Goal: Information Seeking & Learning: Learn about a topic

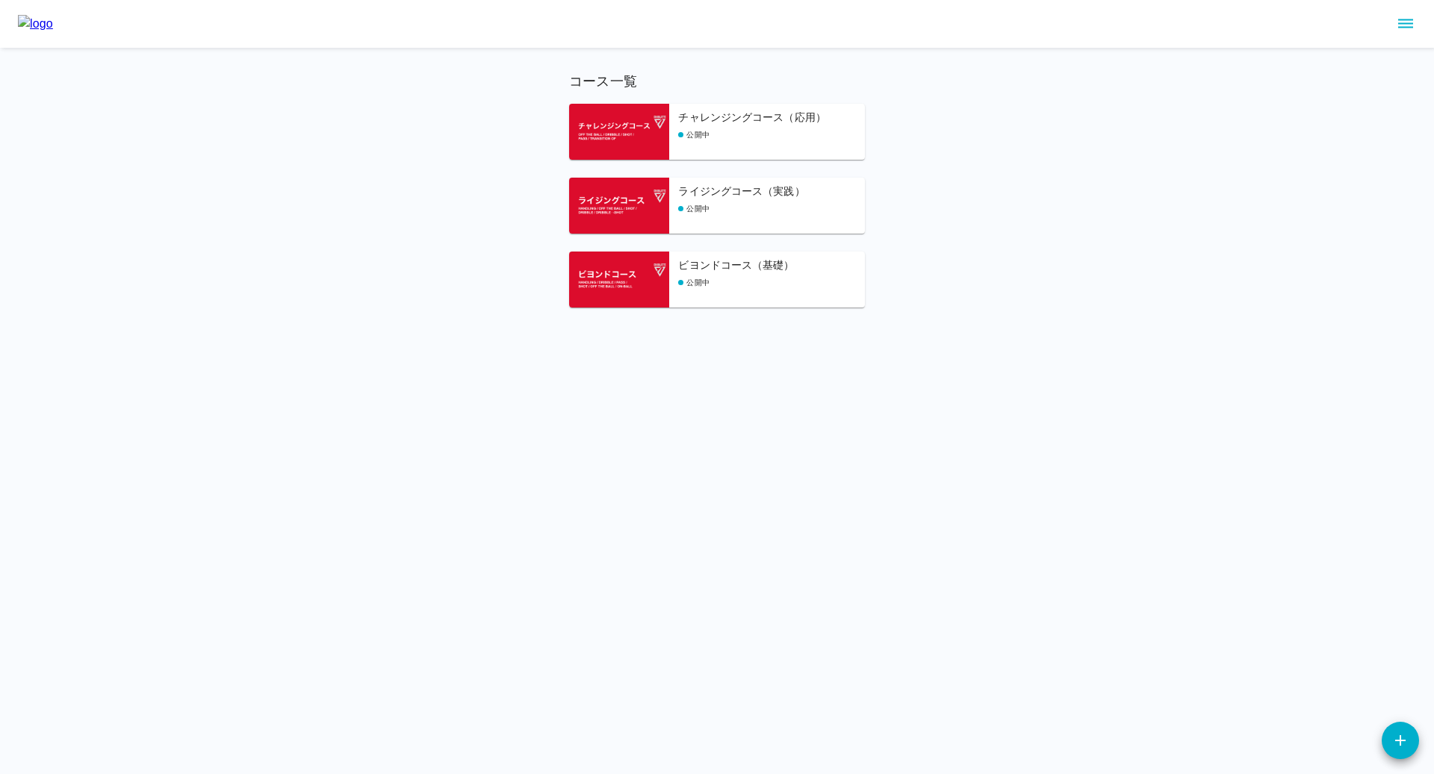
click at [1406, 19] on icon "sidemenu" at bounding box center [1405, 24] width 18 height 18
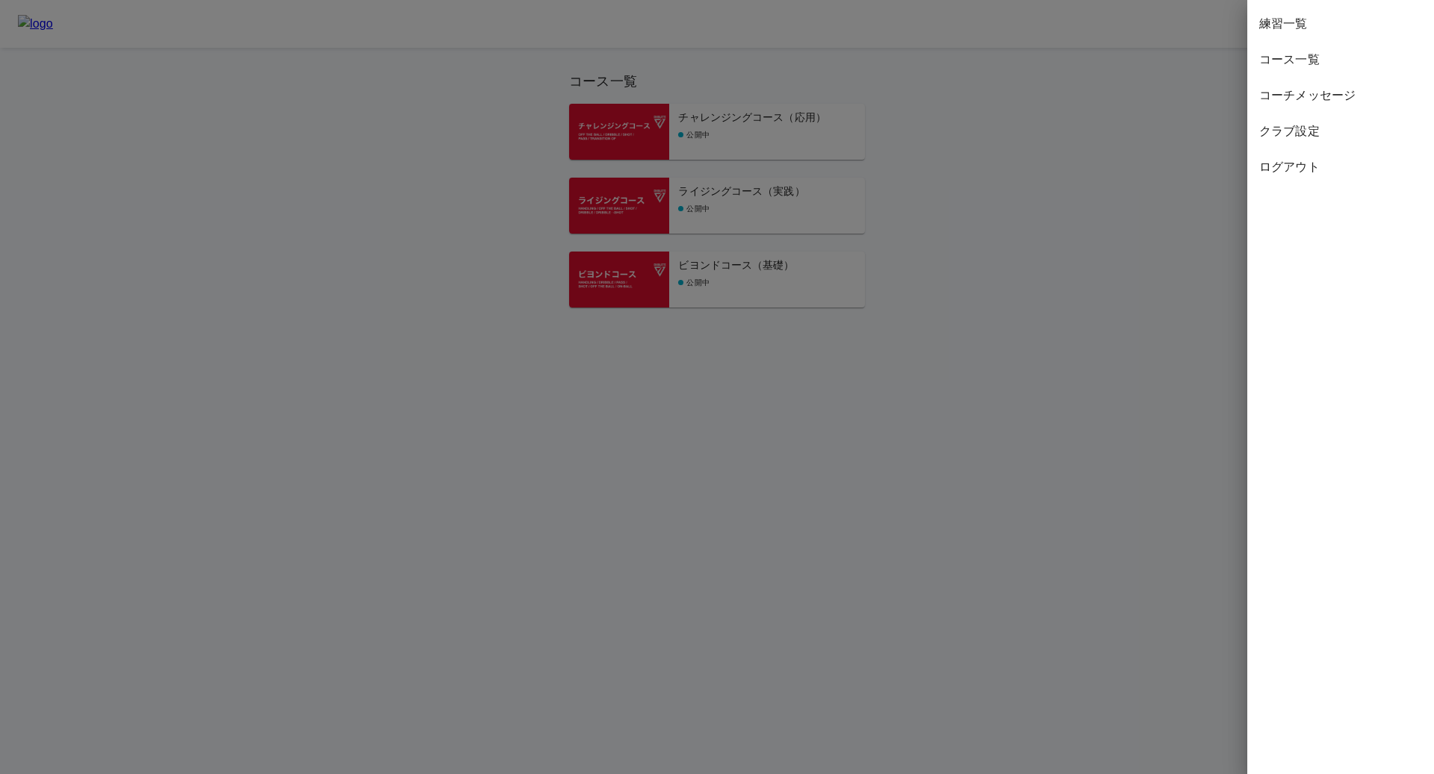
click at [1299, 24] on span "練習一覧" at bounding box center [1340, 24] width 163 height 18
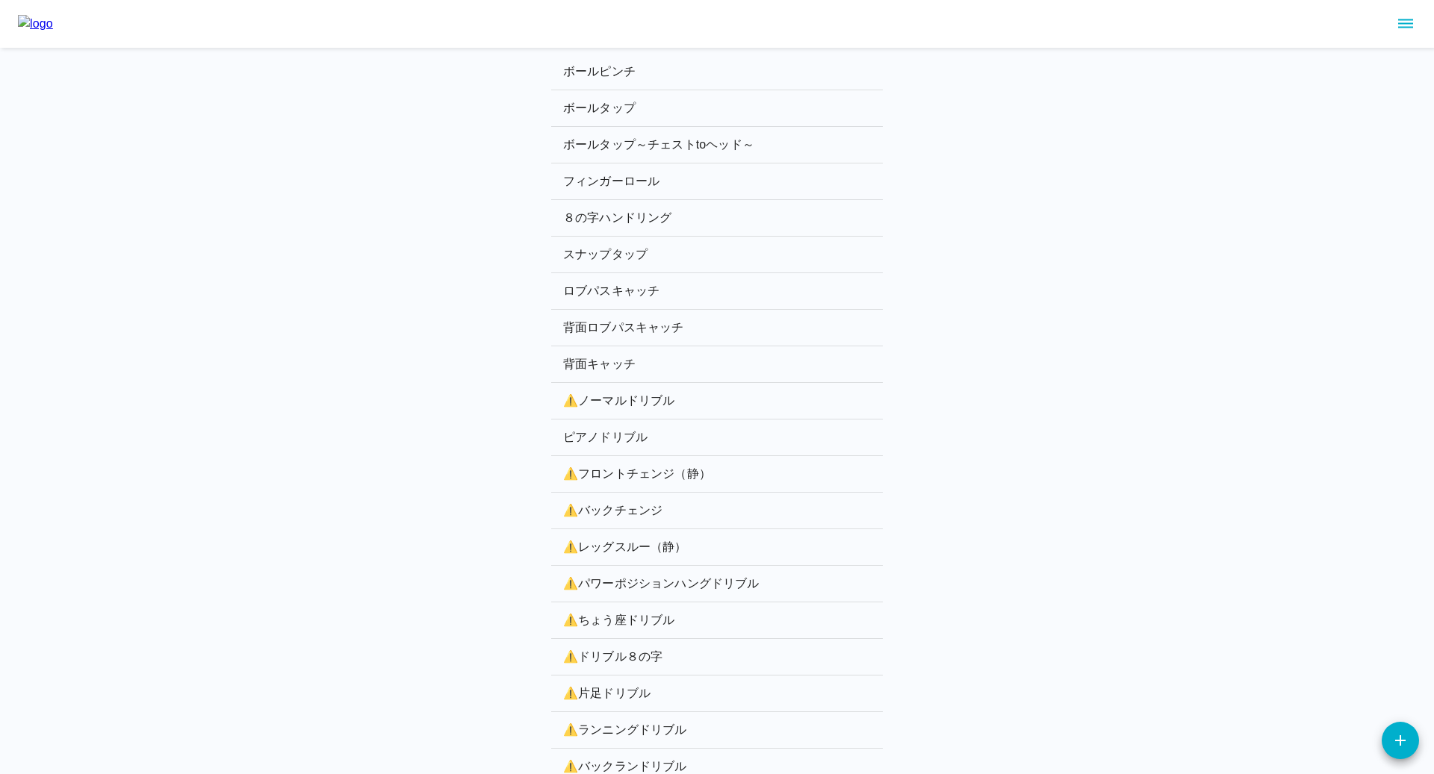
click at [612, 721] on p "⚠️ ランニングドリブル" at bounding box center [717, 730] width 308 height 18
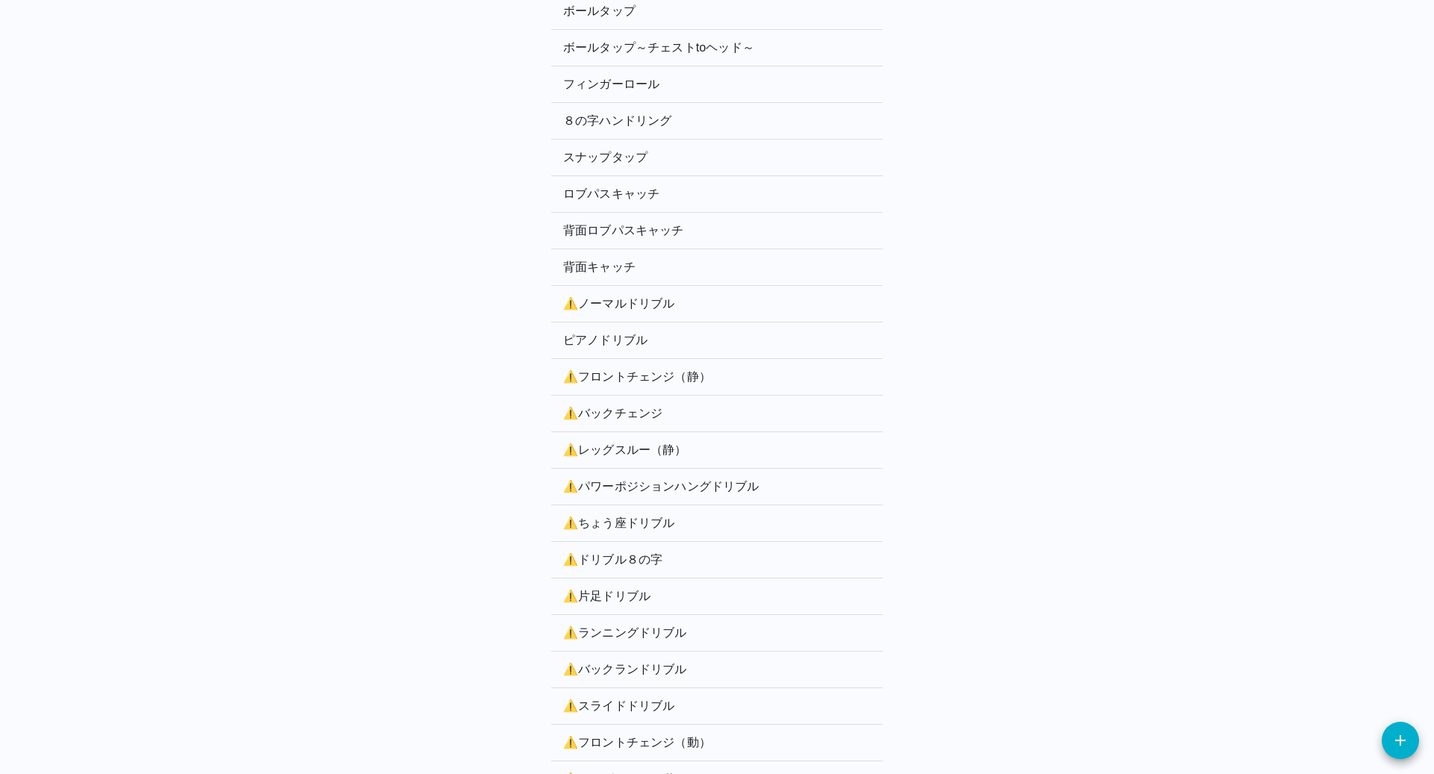
scroll to position [102, 0]
click at [674, 663] on p "⚠️ バックランドリブル" at bounding box center [717, 665] width 308 height 18
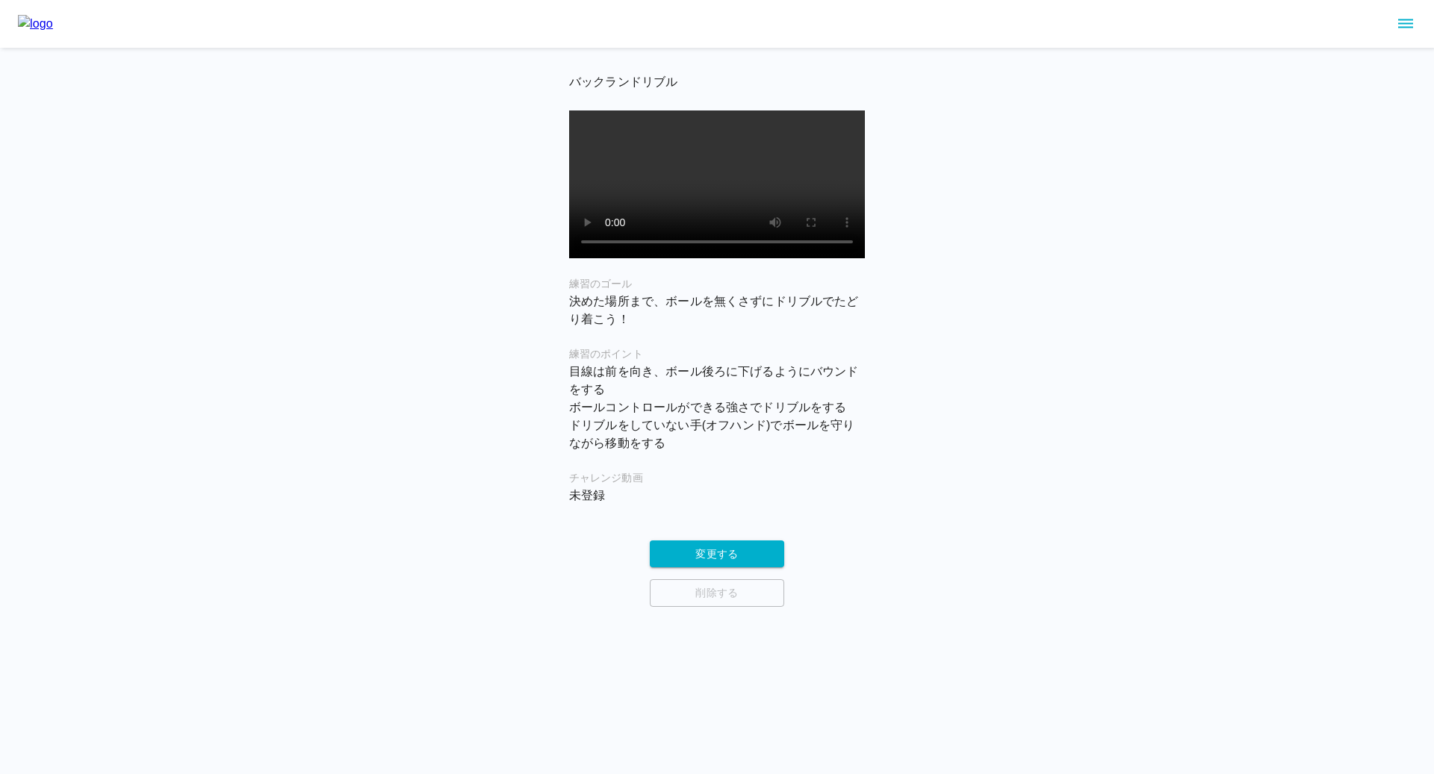
click at [573, 329] on p "決めた場所まで、ボールを無くさずにドリブルでたどり着こう！" at bounding box center [717, 311] width 296 height 36
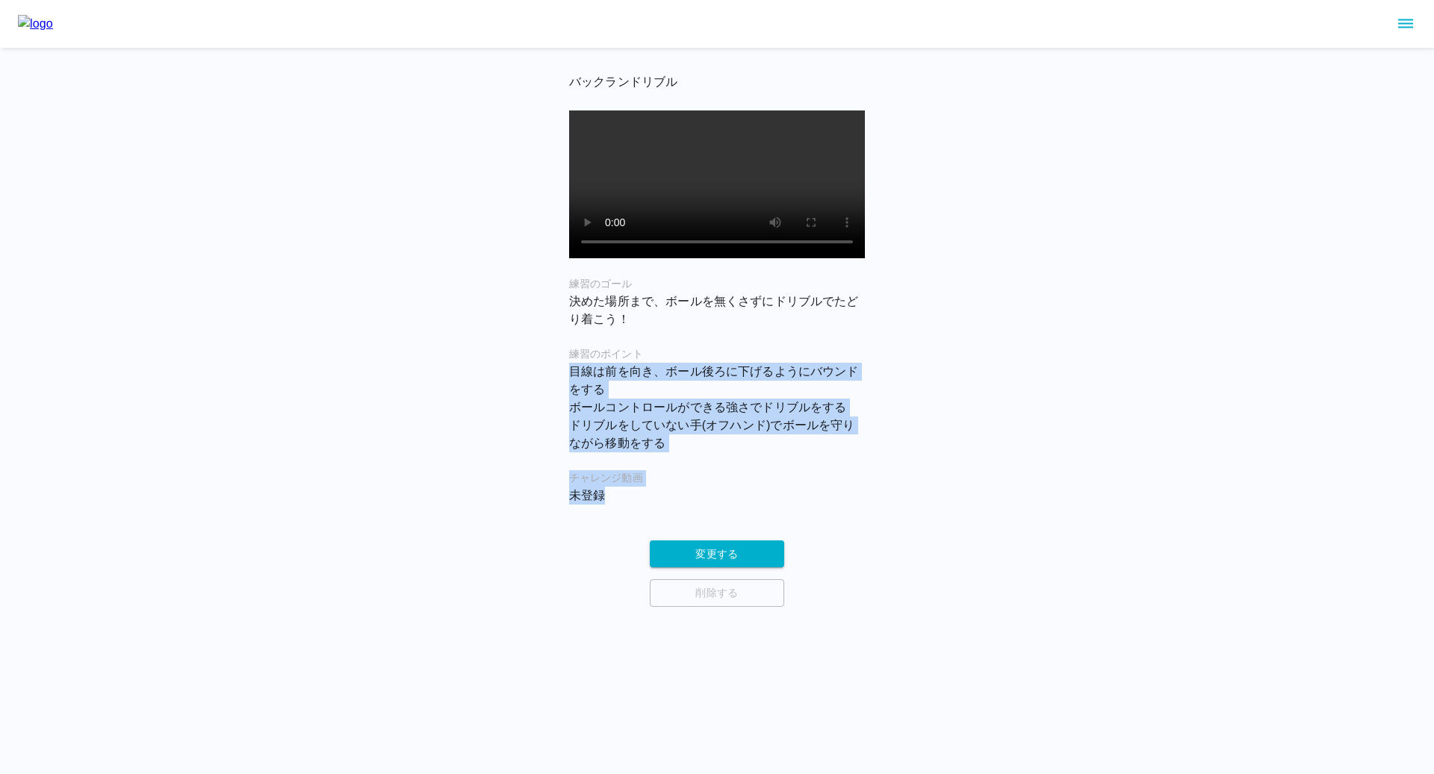
drag, startPoint x: 571, startPoint y: 394, endPoint x: 705, endPoint y: 508, distance: 175.8
click at [705, 505] on div "バックランドリブル 練習のゴール 決めた場所まで、ボールを無くさずにドリブルでたどり着こう！ 練習のポイント 目線は前を向き、ボール後ろに下げるようにバウンド…" at bounding box center [717, 288] width 296 height 433
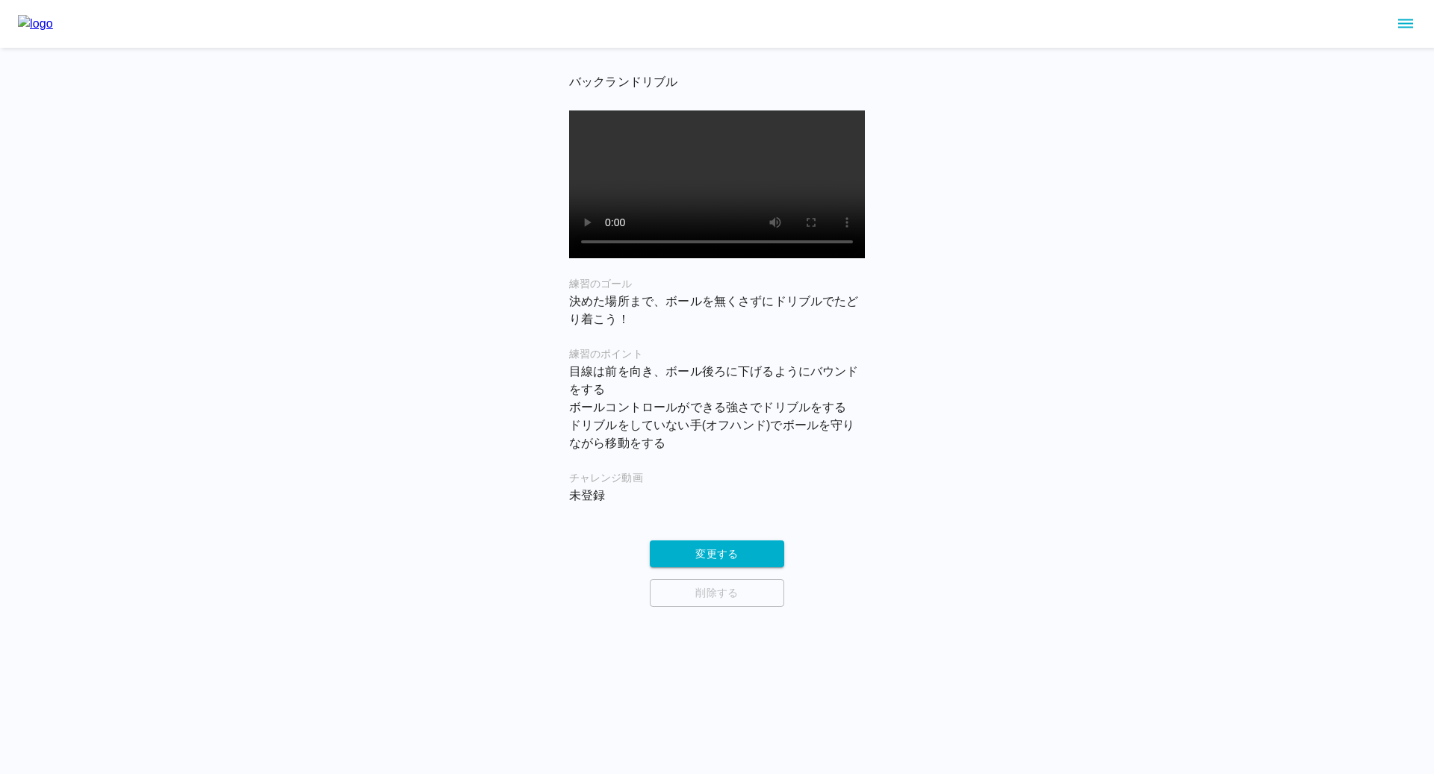
click at [699, 482] on div "バックランドリブル 練習のゴール 決めた場所まで、ボールを無くさずにドリブルでたどり着こう！ 練習のポイント 目線は前を向き、ボール後ろに下げるようにバウンド…" at bounding box center [717, 288] width 296 height 433
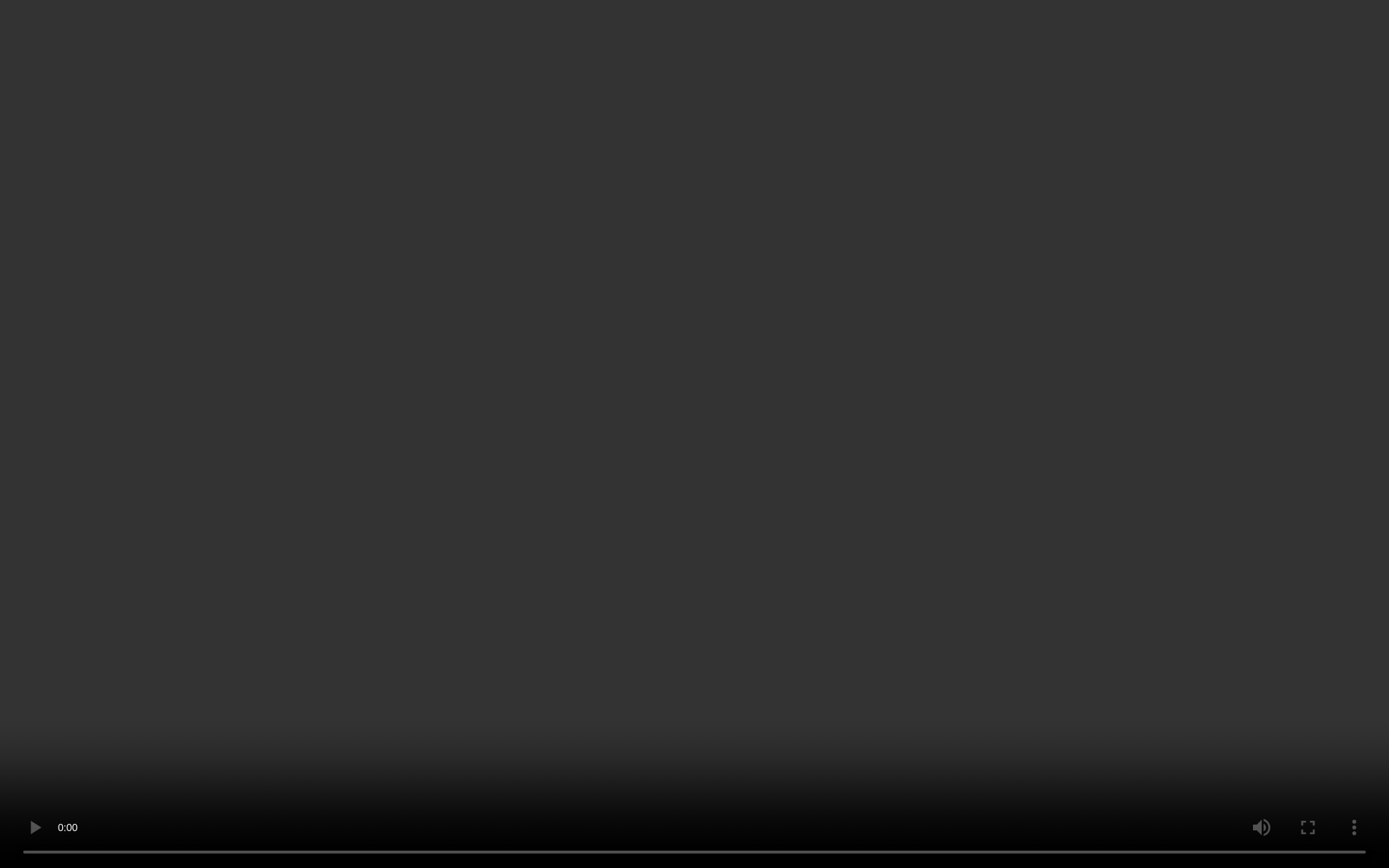
click at [630, 591] on video at bounding box center [694, 434] width 1389 height 868
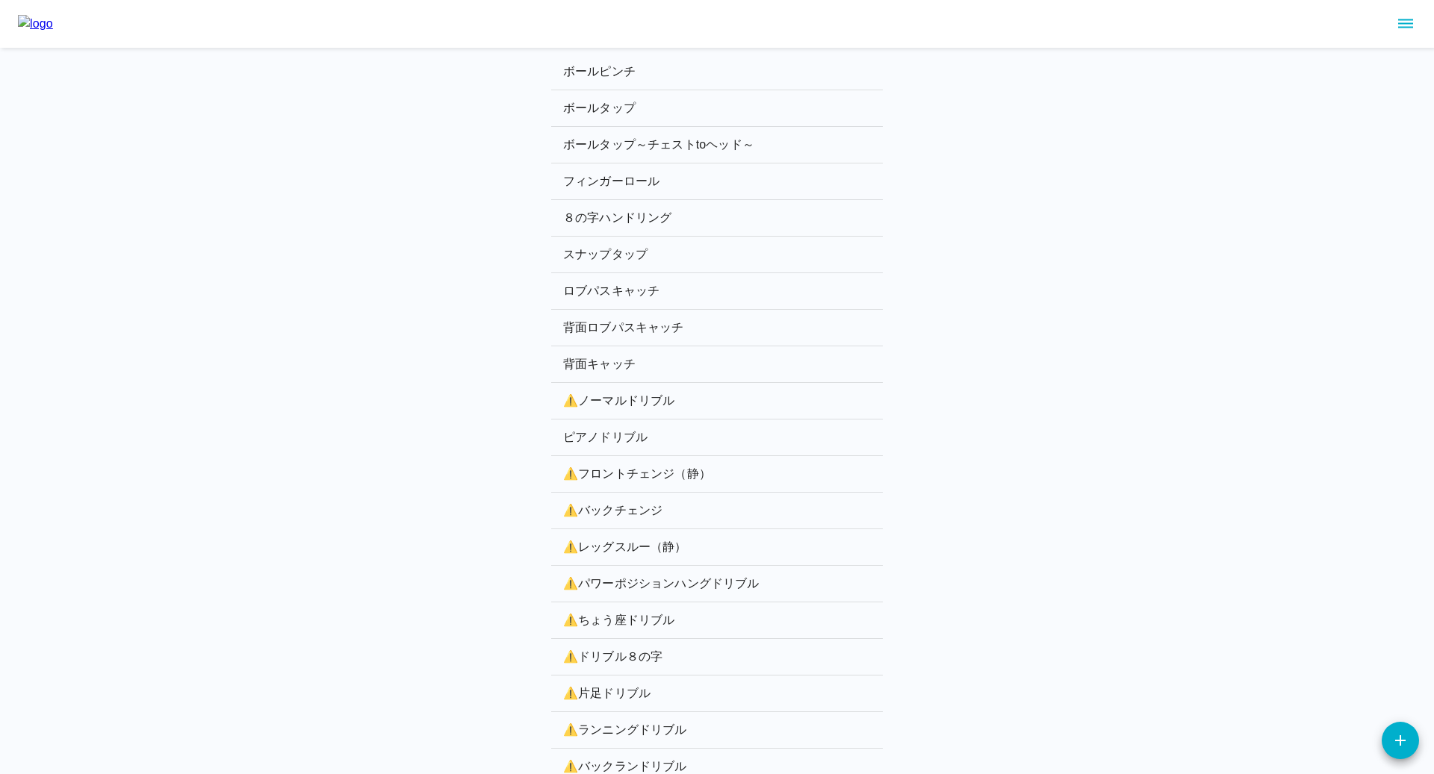
scroll to position [411, 0]
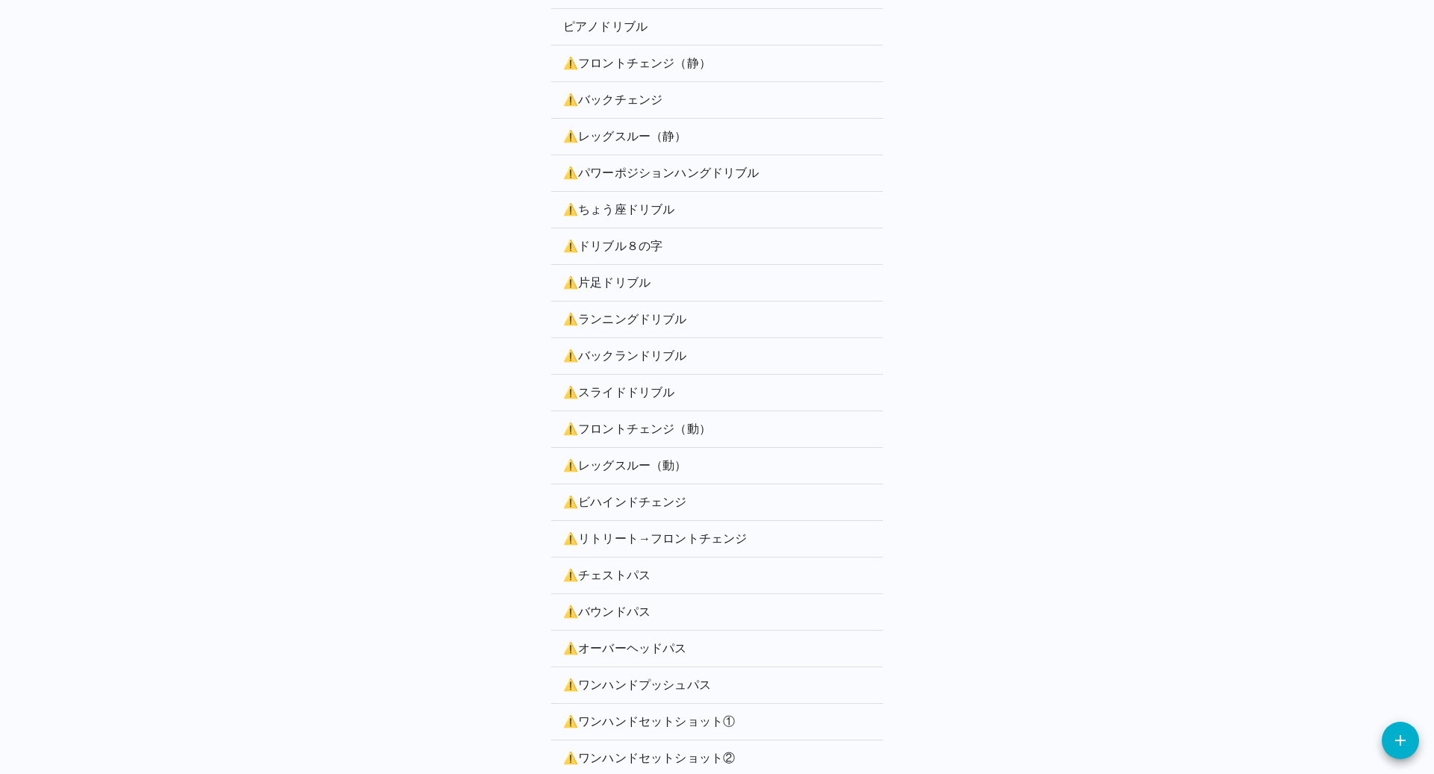
click at [621, 386] on p "⚠️ スライドドリブル" at bounding box center [717, 393] width 308 height 18
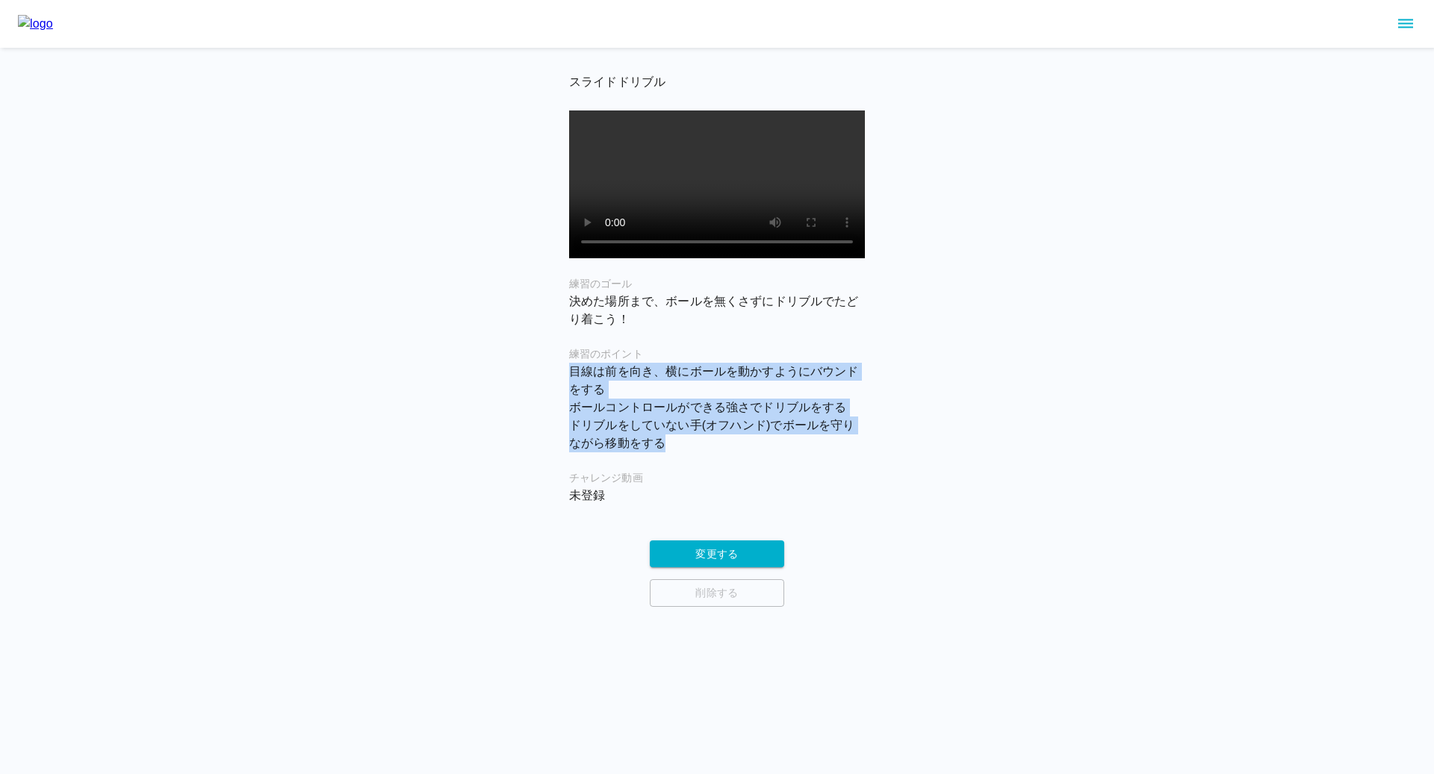
drag, startPoint x: 570, startPoint y: 391, endPoint x: 672, endPoint y: 470, distance: 128.9
click at [672, 453] on p "目線は前を向き、横にボールを動かすようにバウンドをする ボールコントロールができる強さでドリブルをする ドリブルをしていない手(オフハンド)でボールを守りなが…" at bounding box center [717, 408] width 296 height 90
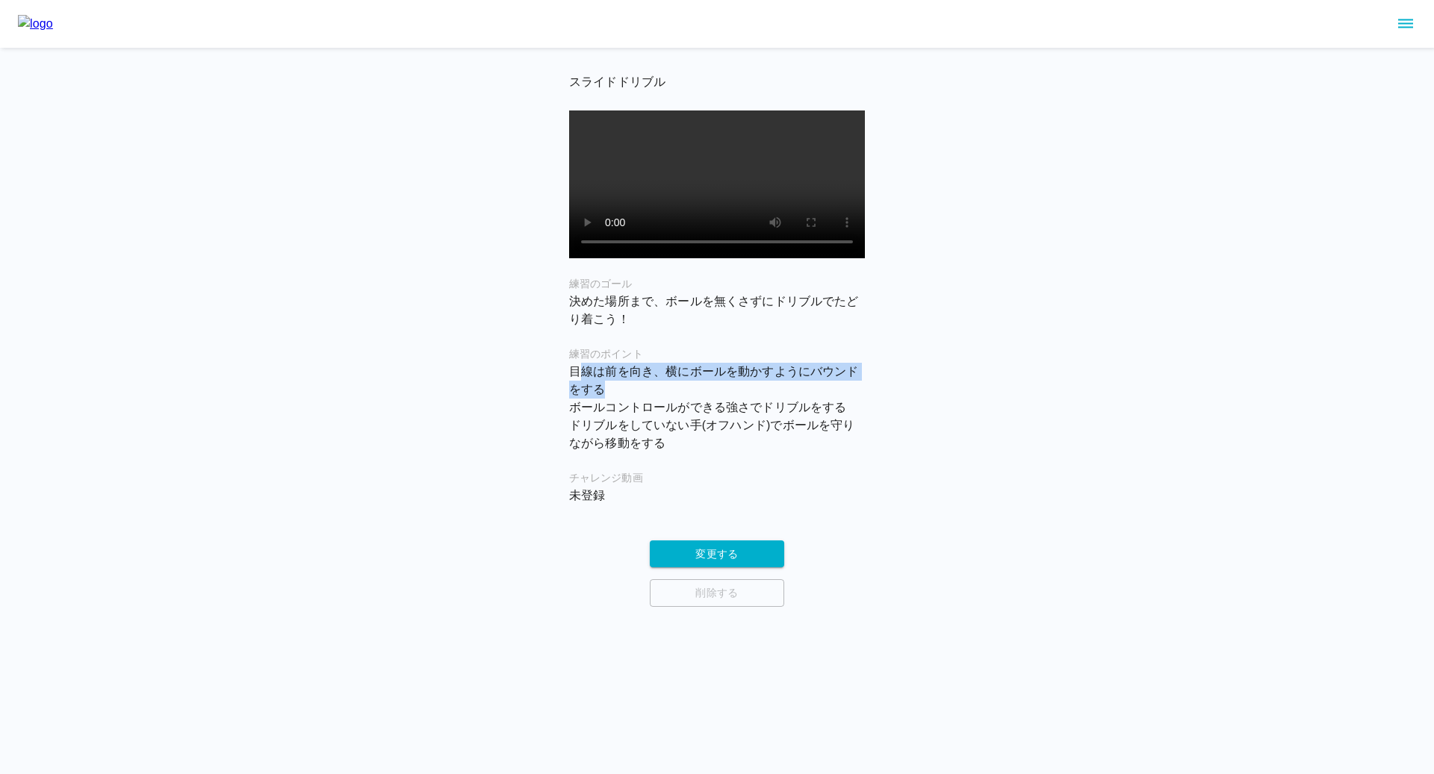
drag, startPoint x: 575, startPoint y: 388, endPoint x: 644, endPoint y: 412, distance: 73.4
click at [644, 412] on p "目線は前を向き、横にボールを動かすようにバウンドをする ボールコントロールができる強さでドリブルをする ドリブルをしていない手(オフハンド)でボールを守りなが…" at bounding box center [717, 408] width 296 height 90
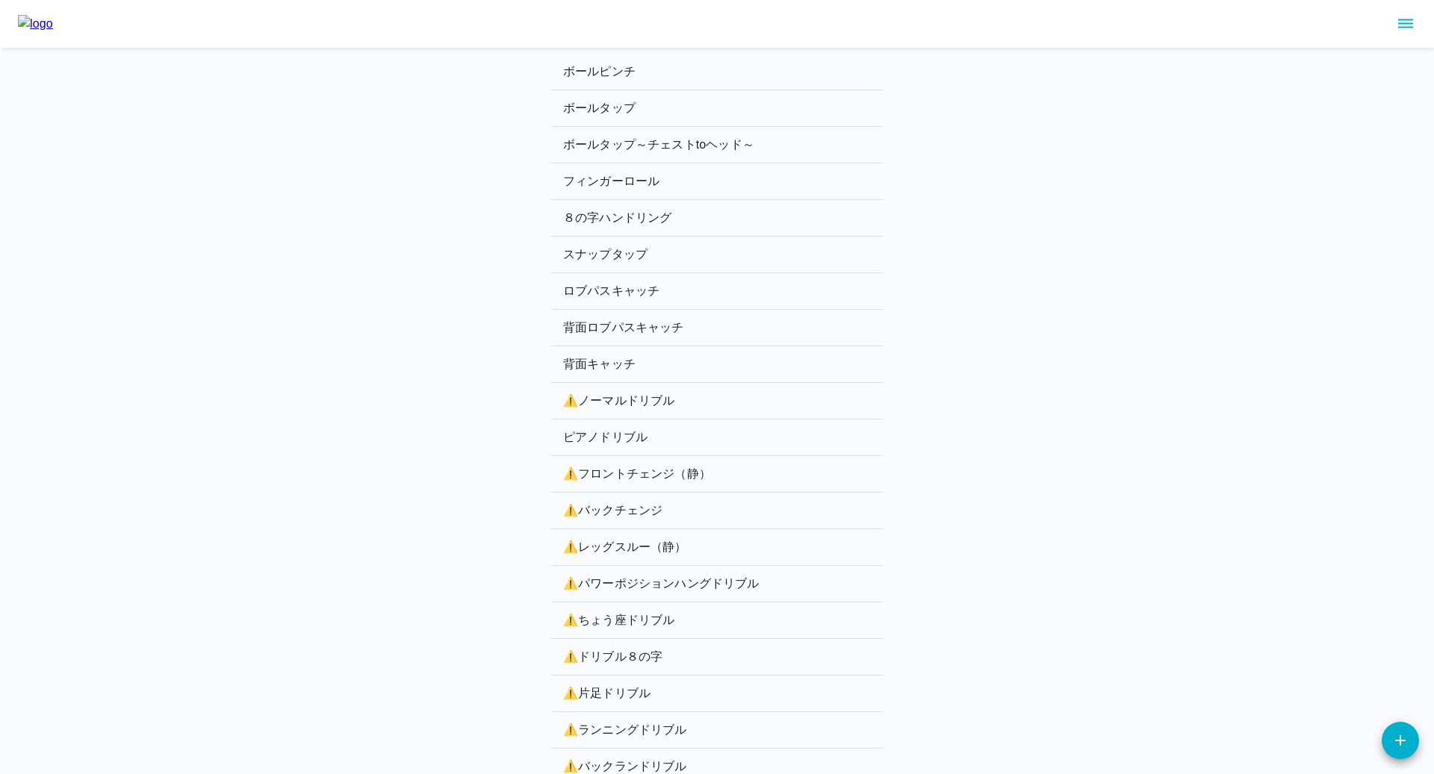
click at [628, 461] on li "⚠️ フロントチェンジ（静）" at bounding box center [717, 474] width 332 height 37
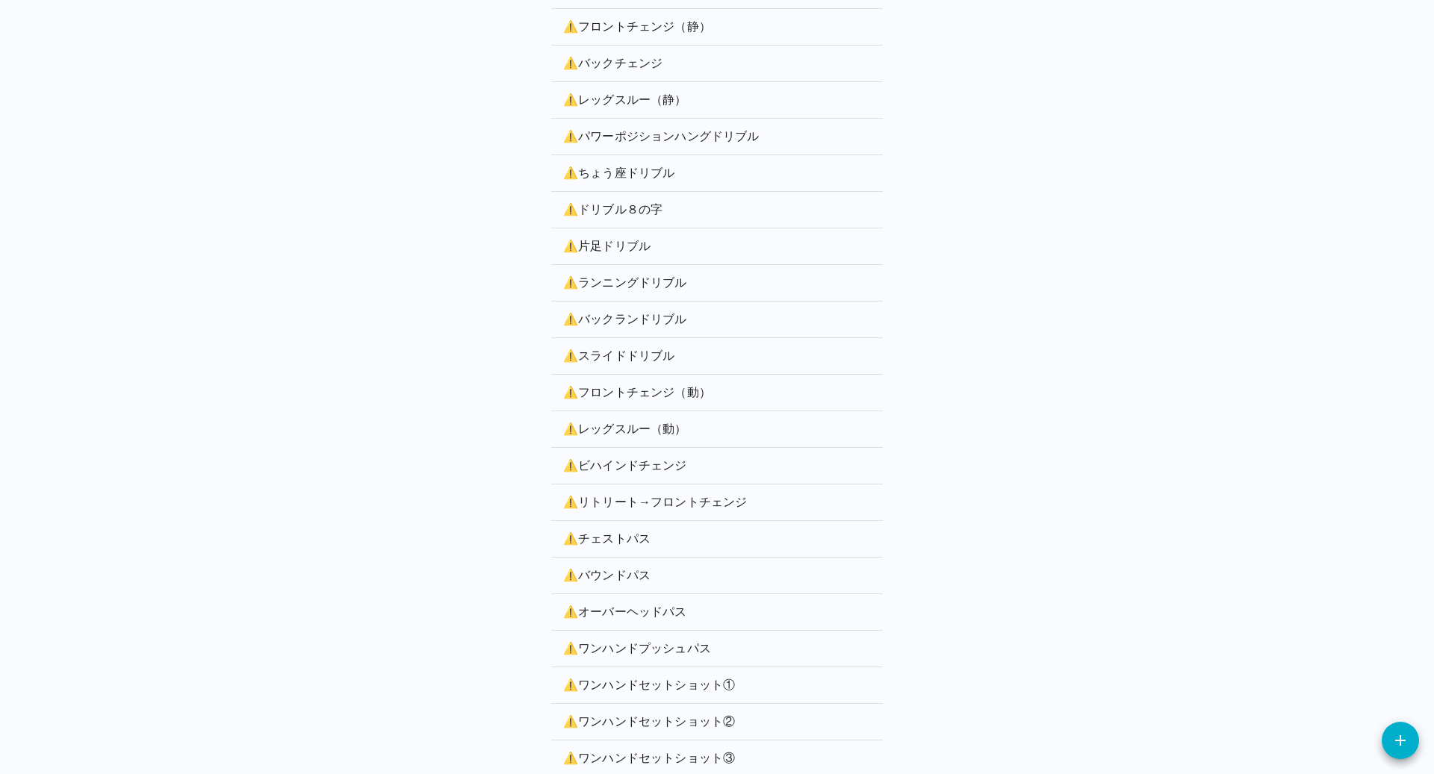
click at [632, 393] on p "⚠️ フロントチェンジ（動）" at bounding box center [717, 393] width 308 height 18
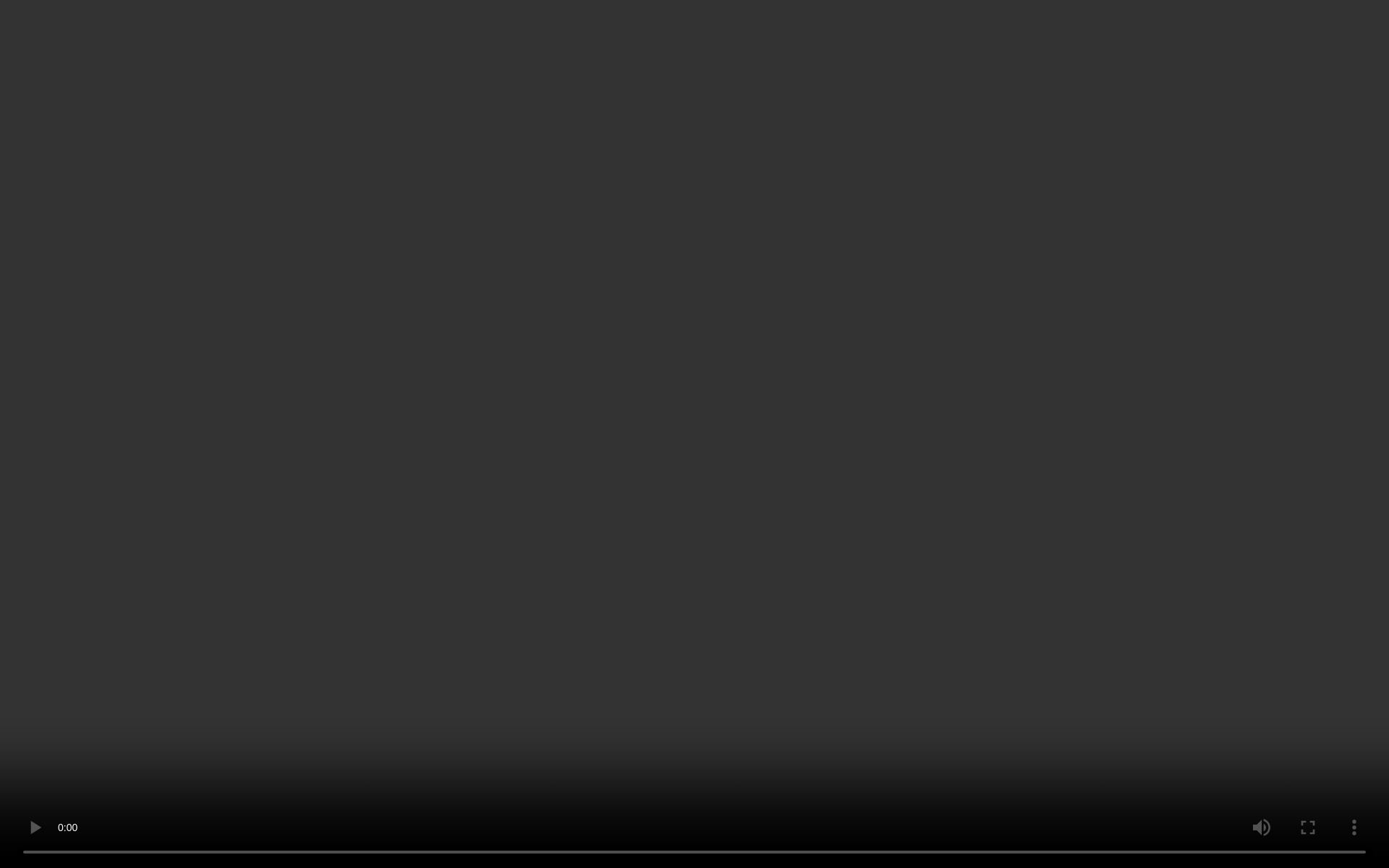
click at [675, 540] on video at bounding box center [694, 434] width 1389 height 868
click at [902, 750] on video at bounding box center [694, 434] width 1389 height 868
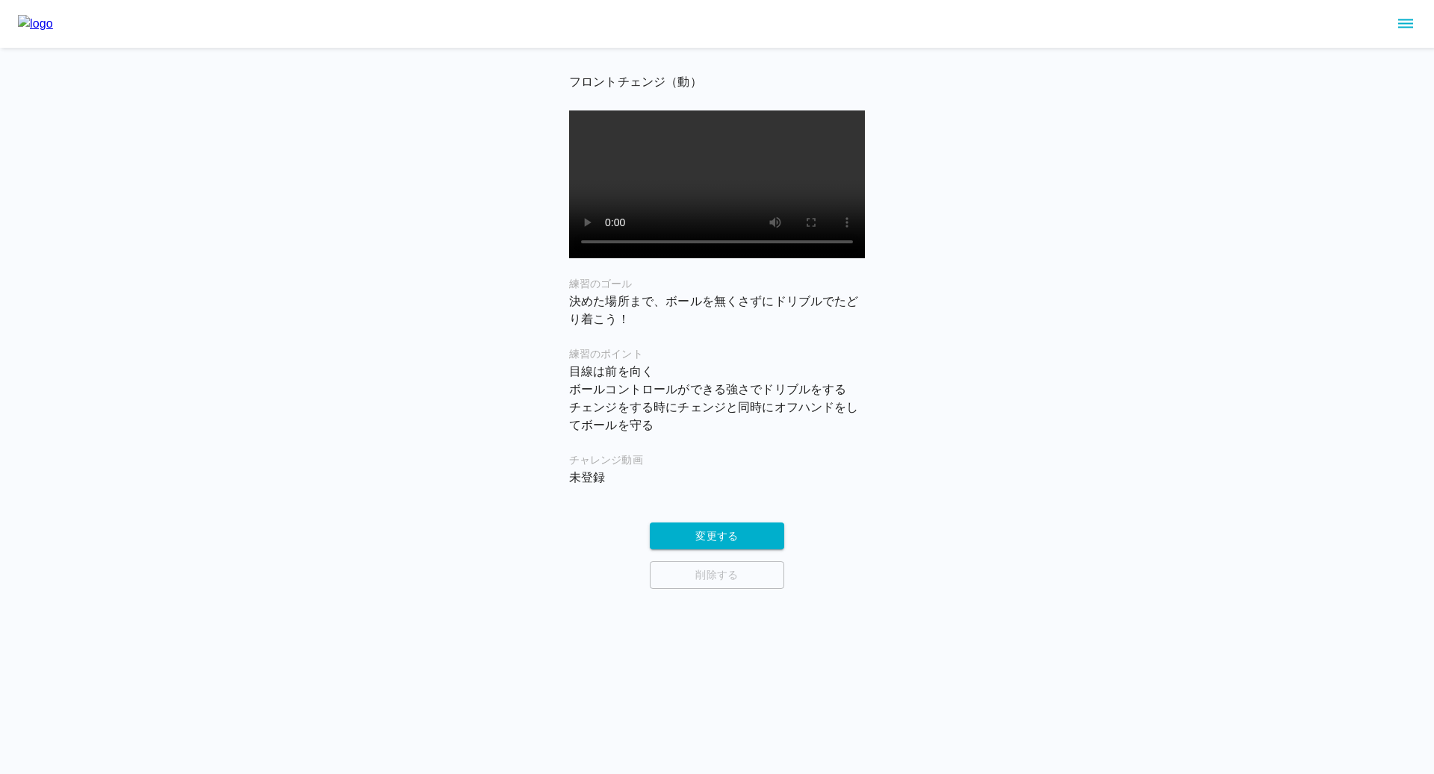
click at [591, 293] on h6 "練習のゴール" at bounding box center [717, 284] width 296 height 16
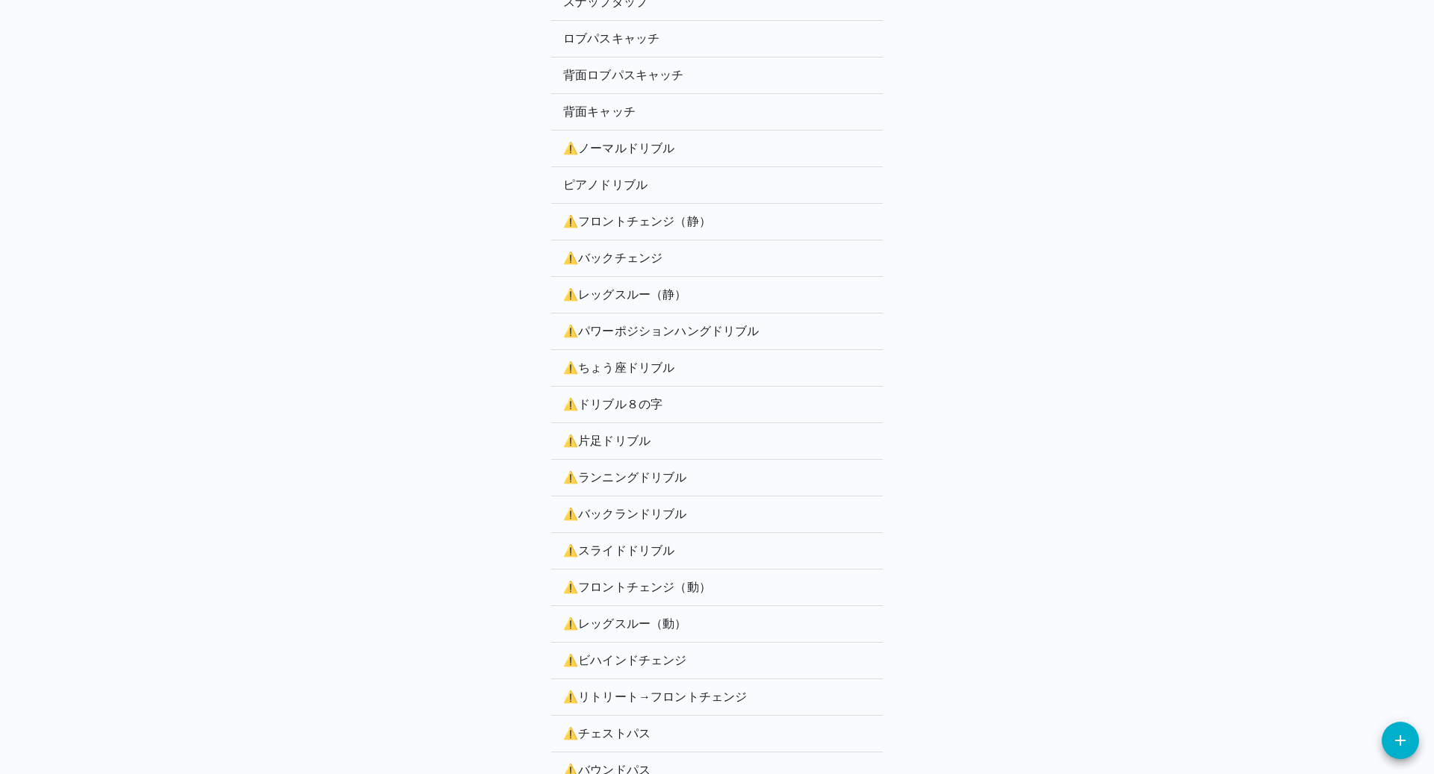
scroll to position [254, 0]
click at [627, 614] on p "⚠️ レッグスルー（動）" at bounding box center [717, 623] width 308 height 18
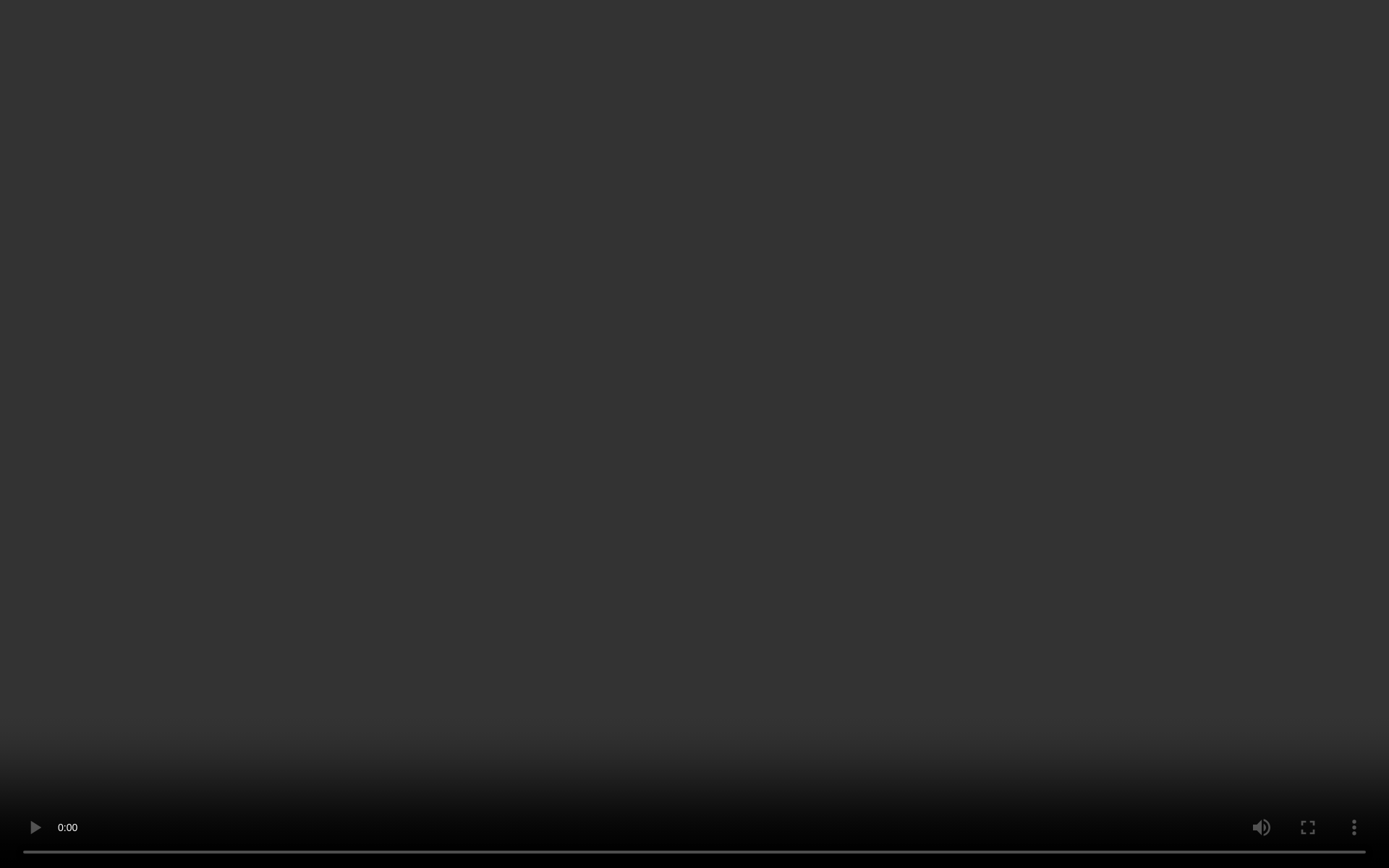
click at [845, 572] on video at bounding box center [694, 434] width 1389 height 868
click at [963, 678] on video at bounding box center [694, 434] width 1389 height 868
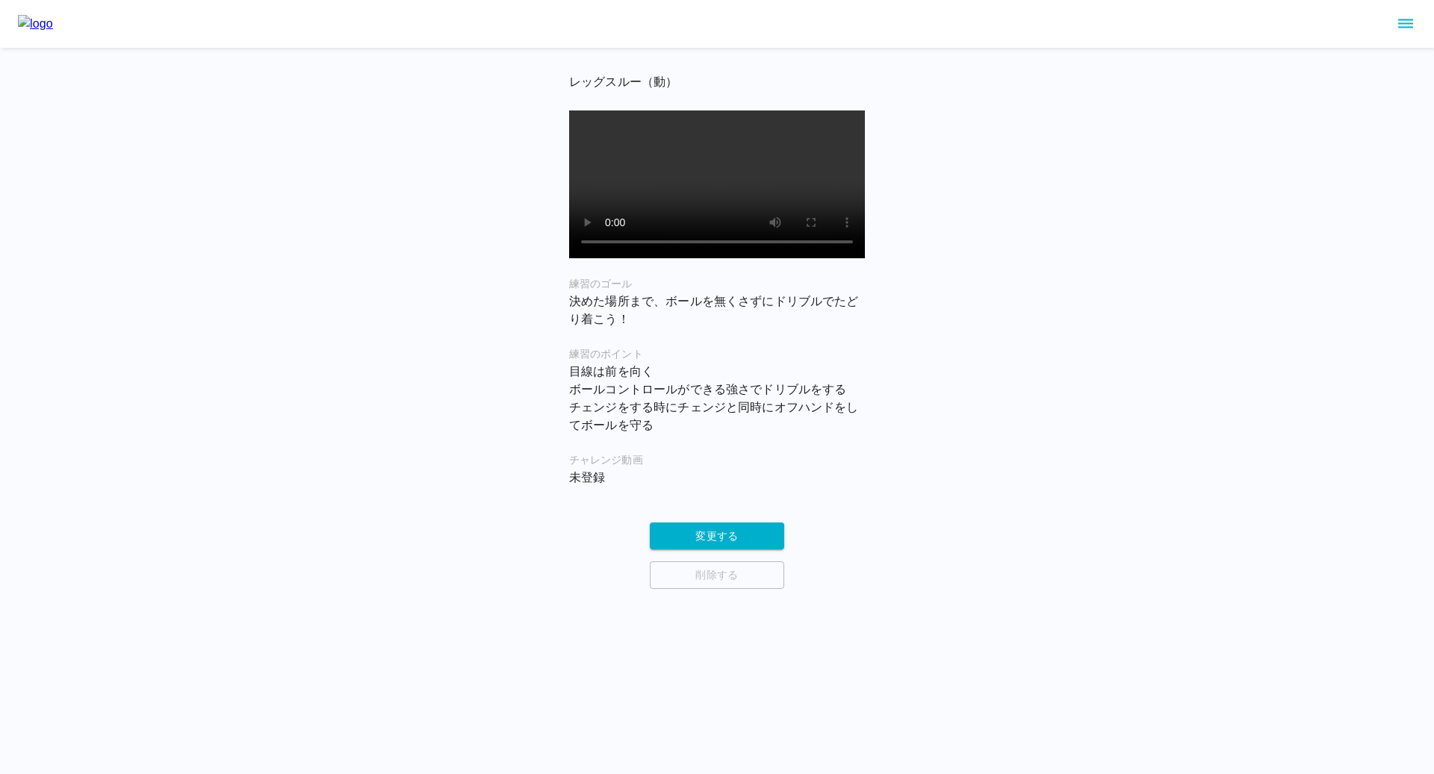
click at [506, 573] on div "レッグスルー（動） 練習のゴール 決めた場所まで、ボールを無くさずにドリブルでたどり着こう！ 練習のポイント 目線は前を向く ボールコントロールができる強さで…" at bounding box center [717, 294] width 1434 height 589
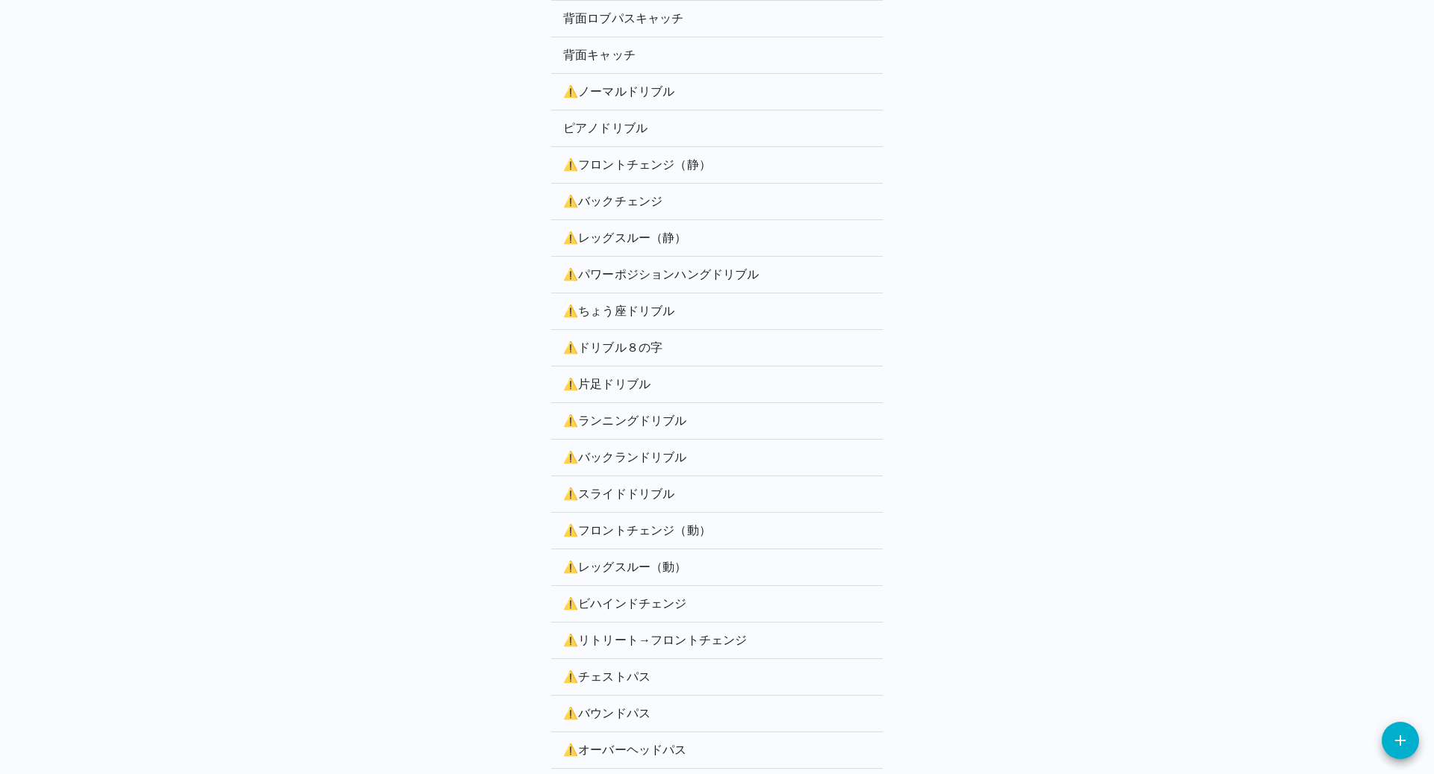
scroll to position [358, 0]
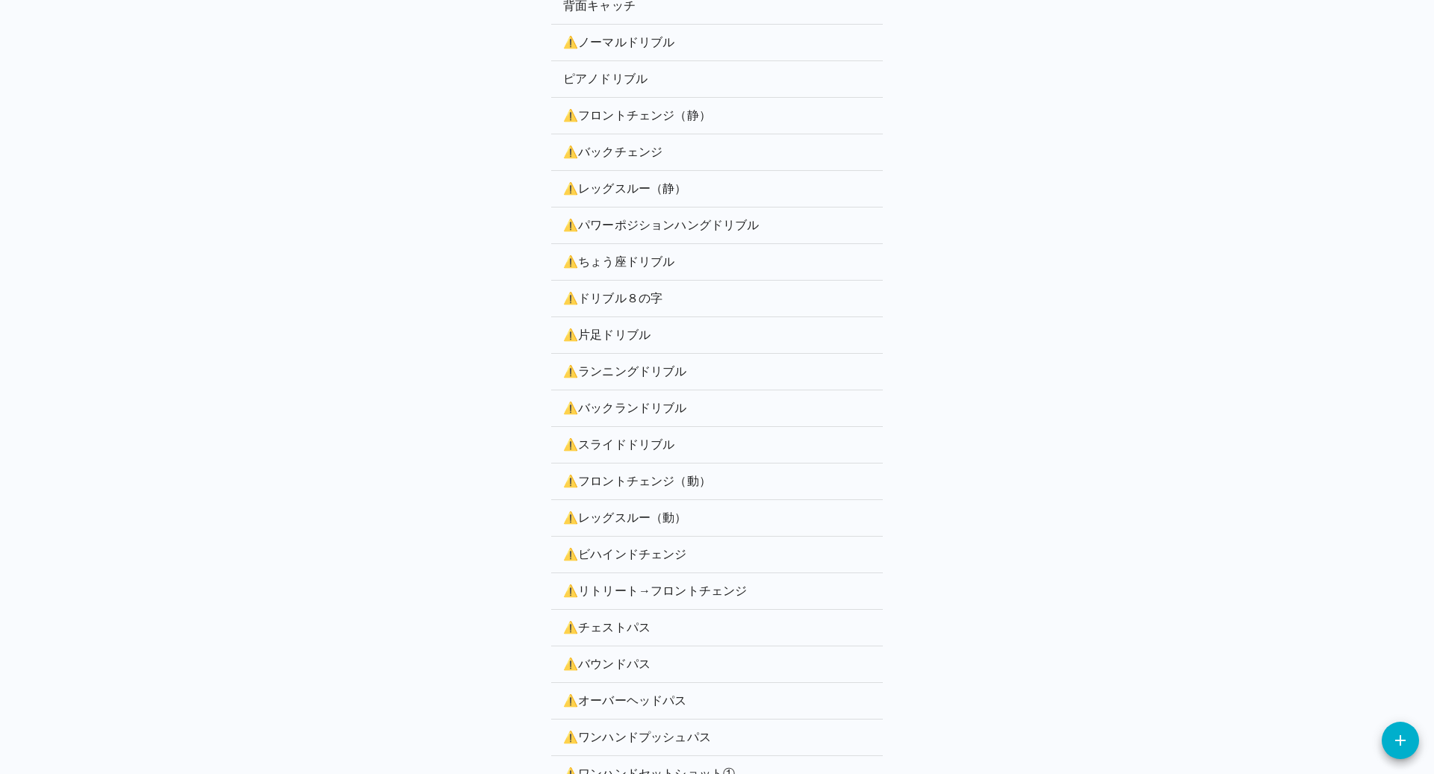
click at [603, 553] on p "⚠️ ビハインドチェンジ" at bounding box center [717, 555] width 308 height 18
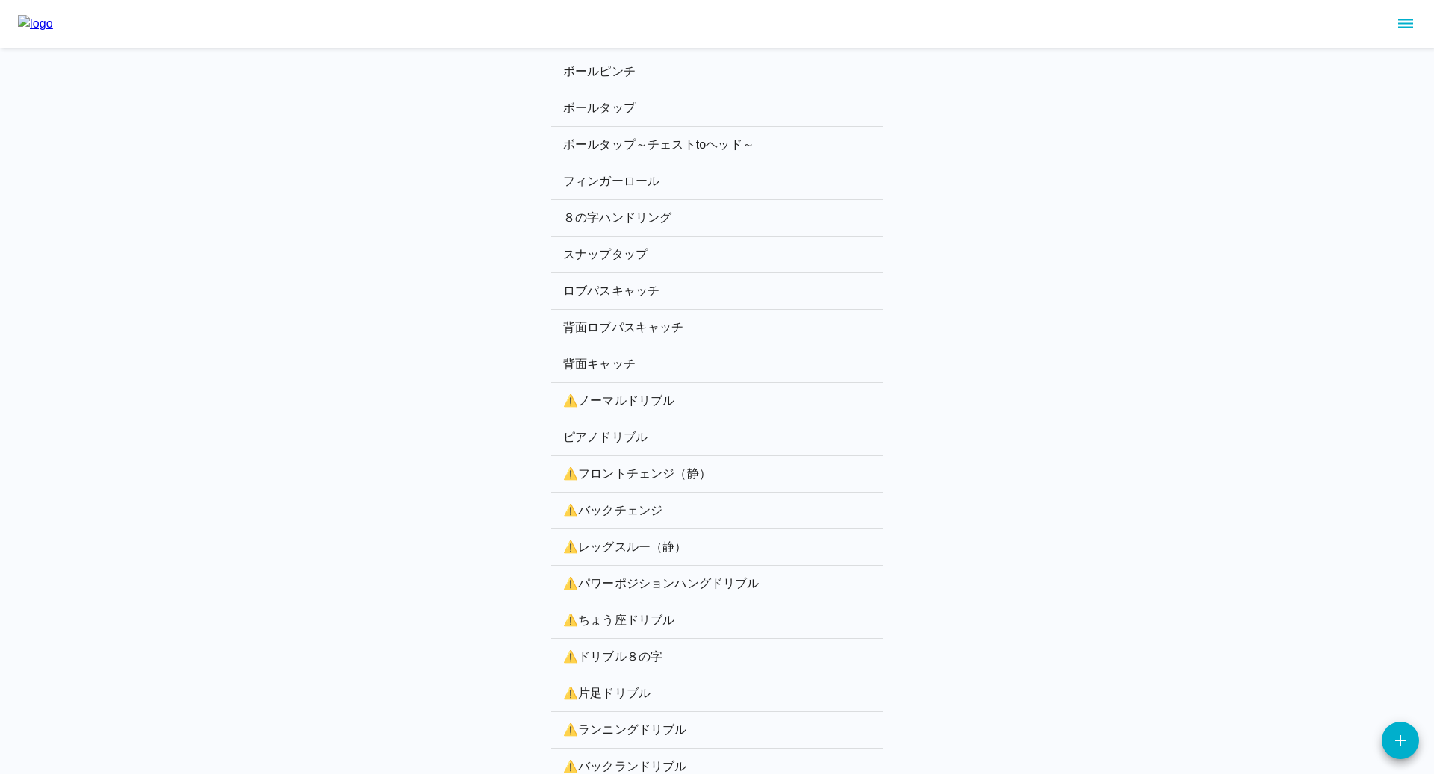
scroll to position [520, 0]
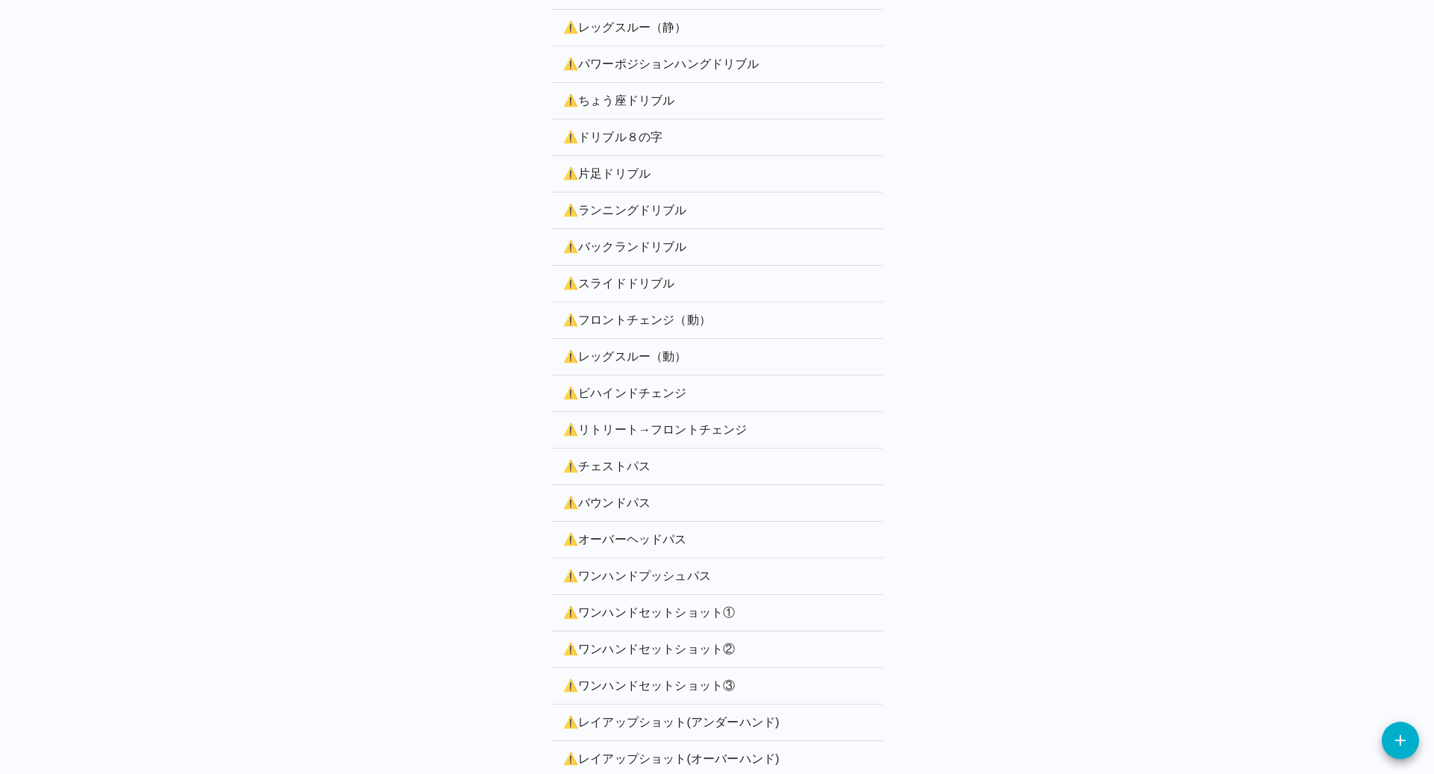
click at [610, 385] on p "⚠️ ビハインドチェンジ" at bounding box center [717, 394] width 308 height 18
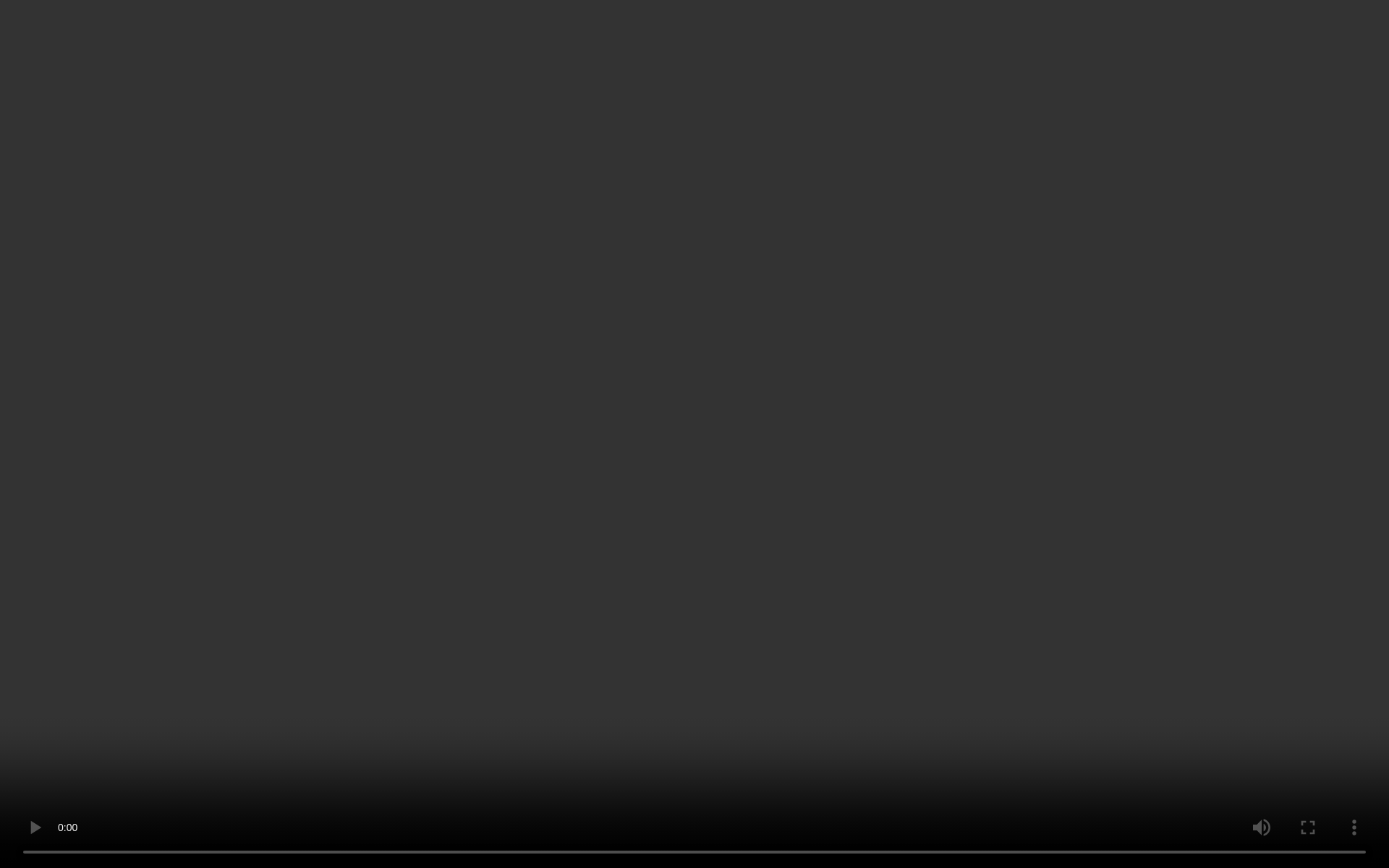
click at [876, 696] on video at bounding box center [694, 434] width 1389 height 868
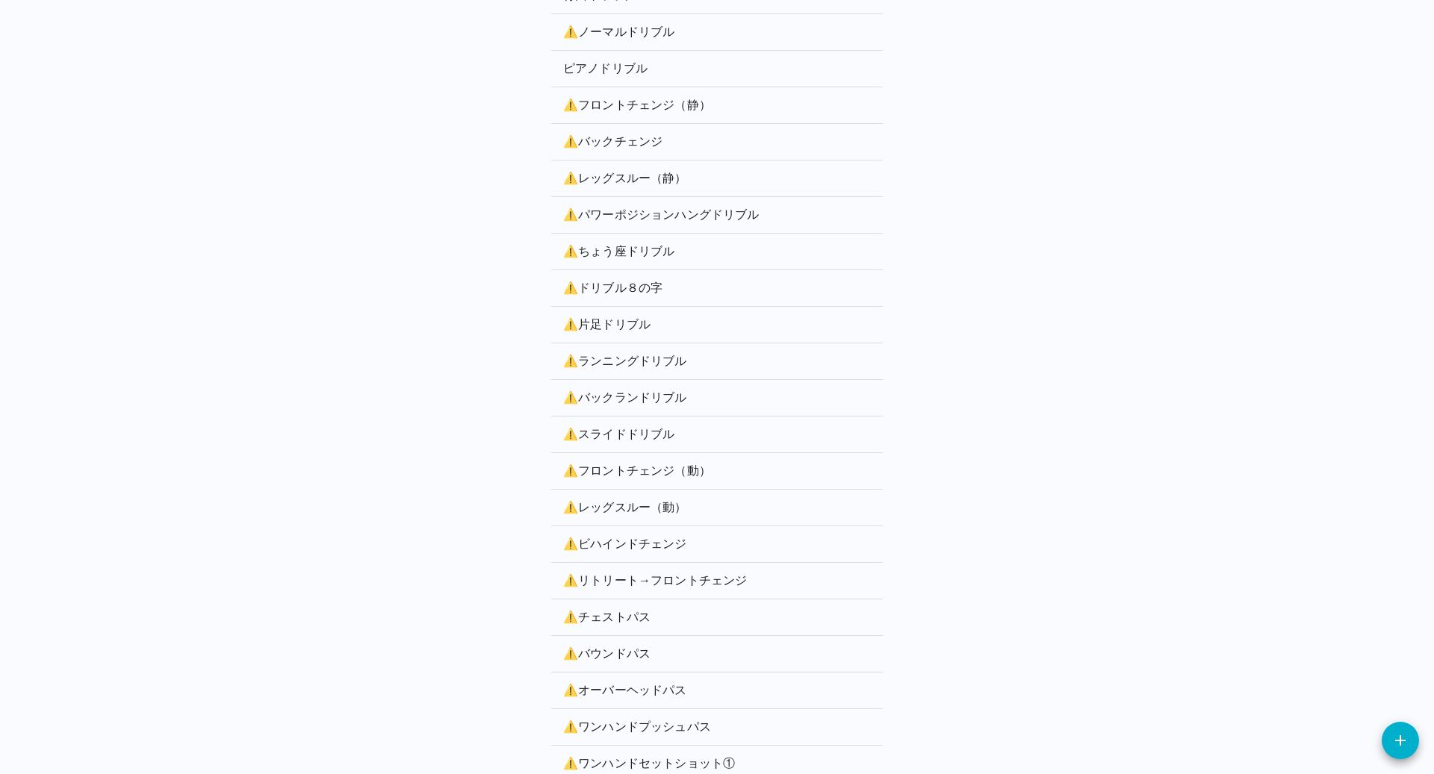
scroll to position [379, 0]
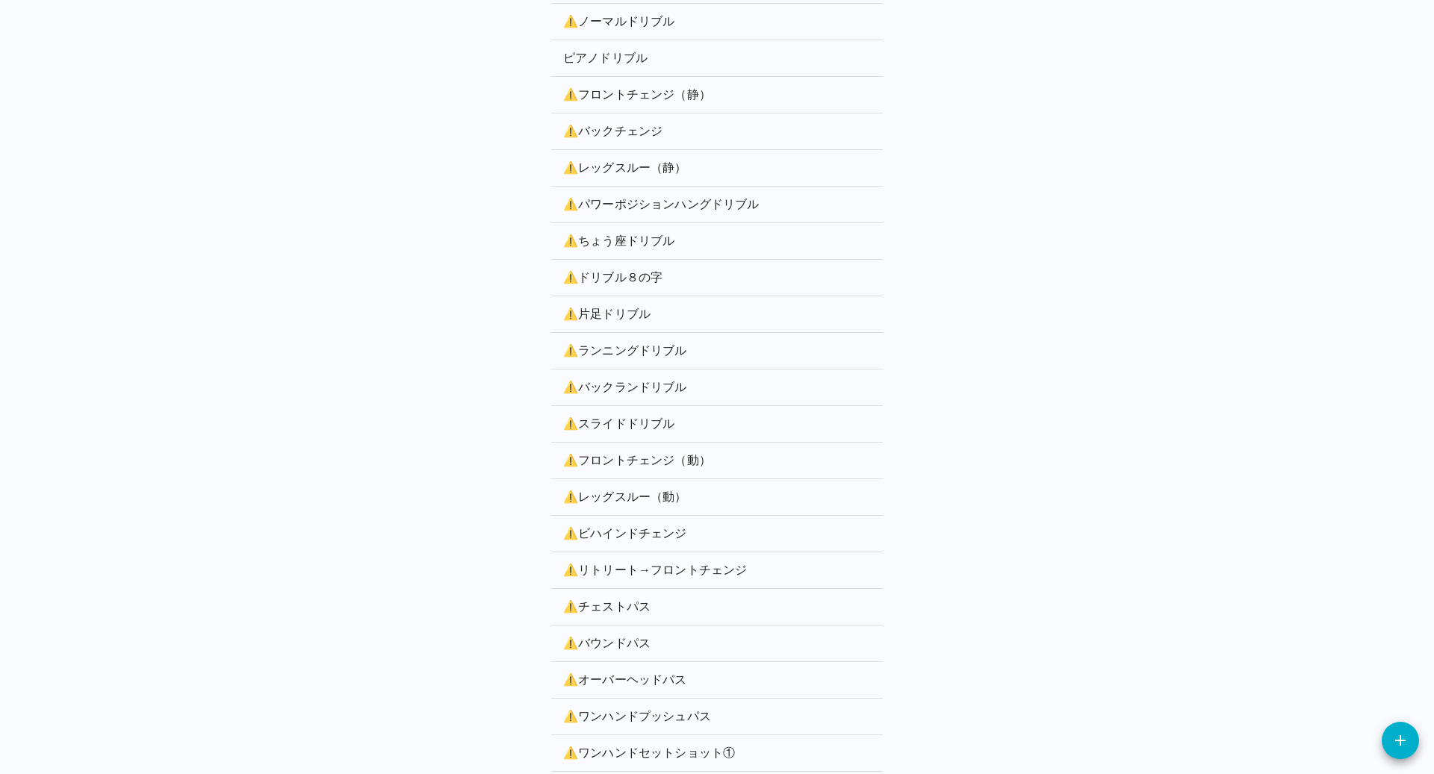
click at [615, 566] on p "⚠️ リトリート→フロントチェンジ" at bounding box center [717, 571] width 308 height 18
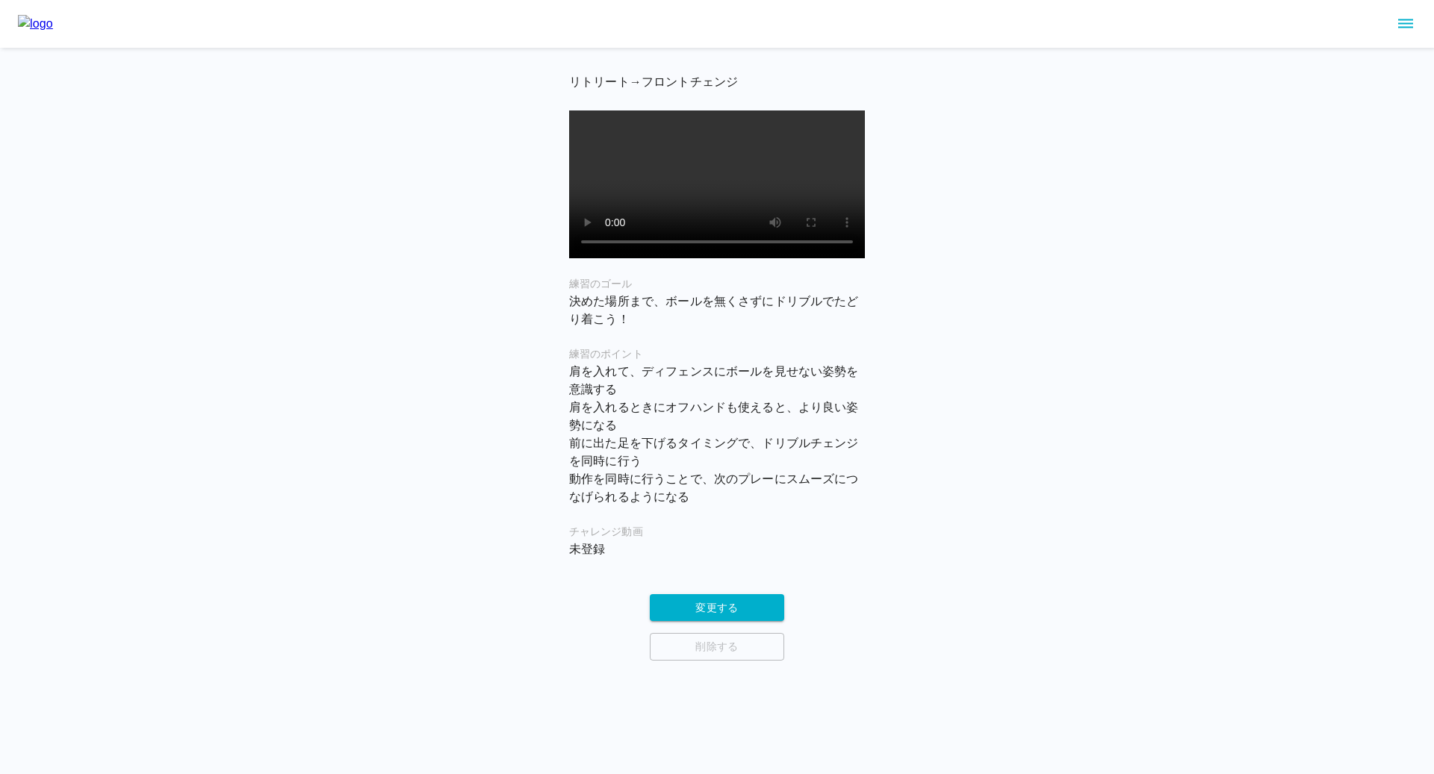
click at [817, 208] on video at bounding box center [717, 185] width 296 height 148
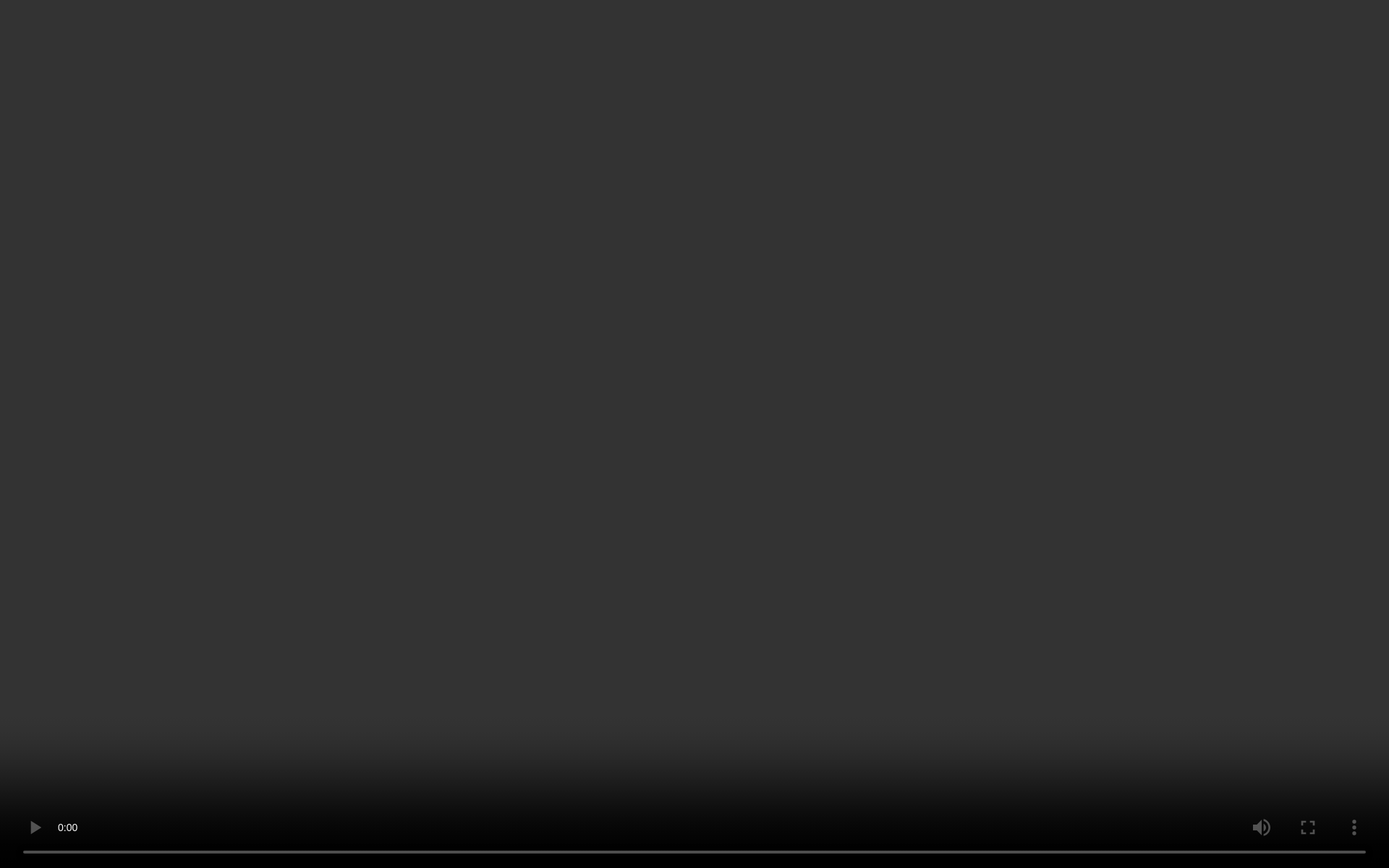
click at [724, 361] on video at bounding box center [694, 434] width 1389 height 868
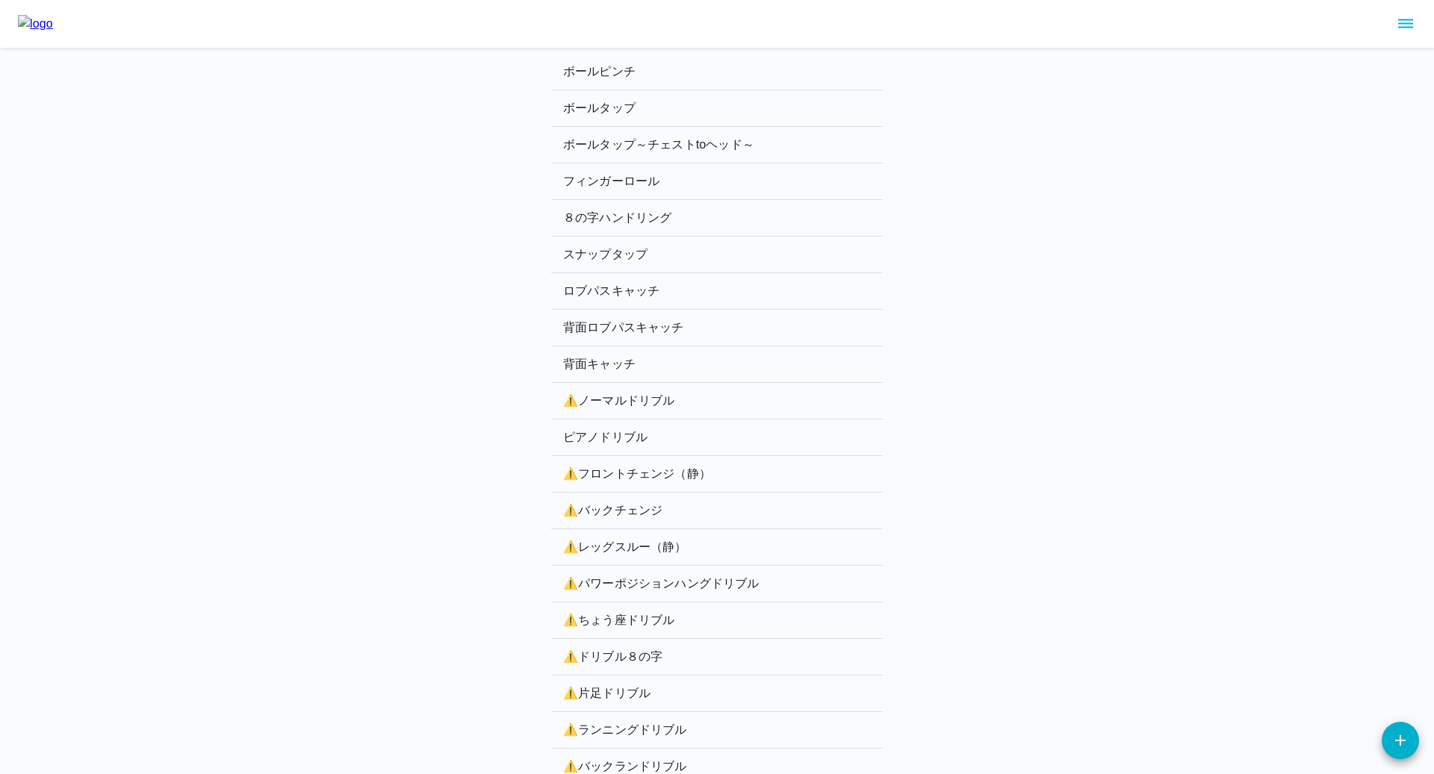
scroll to position [2046, 0]
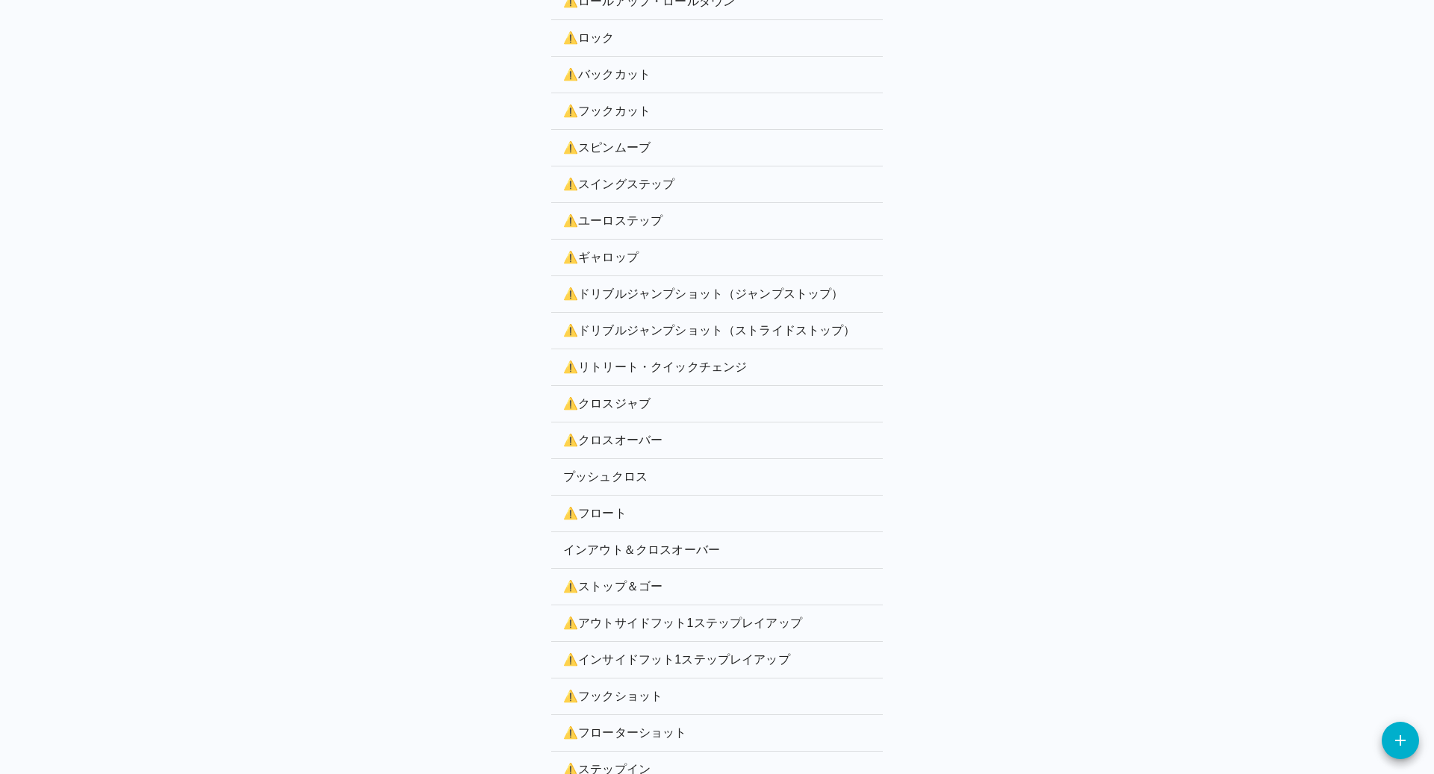
click at [603, 395] on p "⚠️ クロスジャブ" at bounding box center [717, 404] width 308 height 18
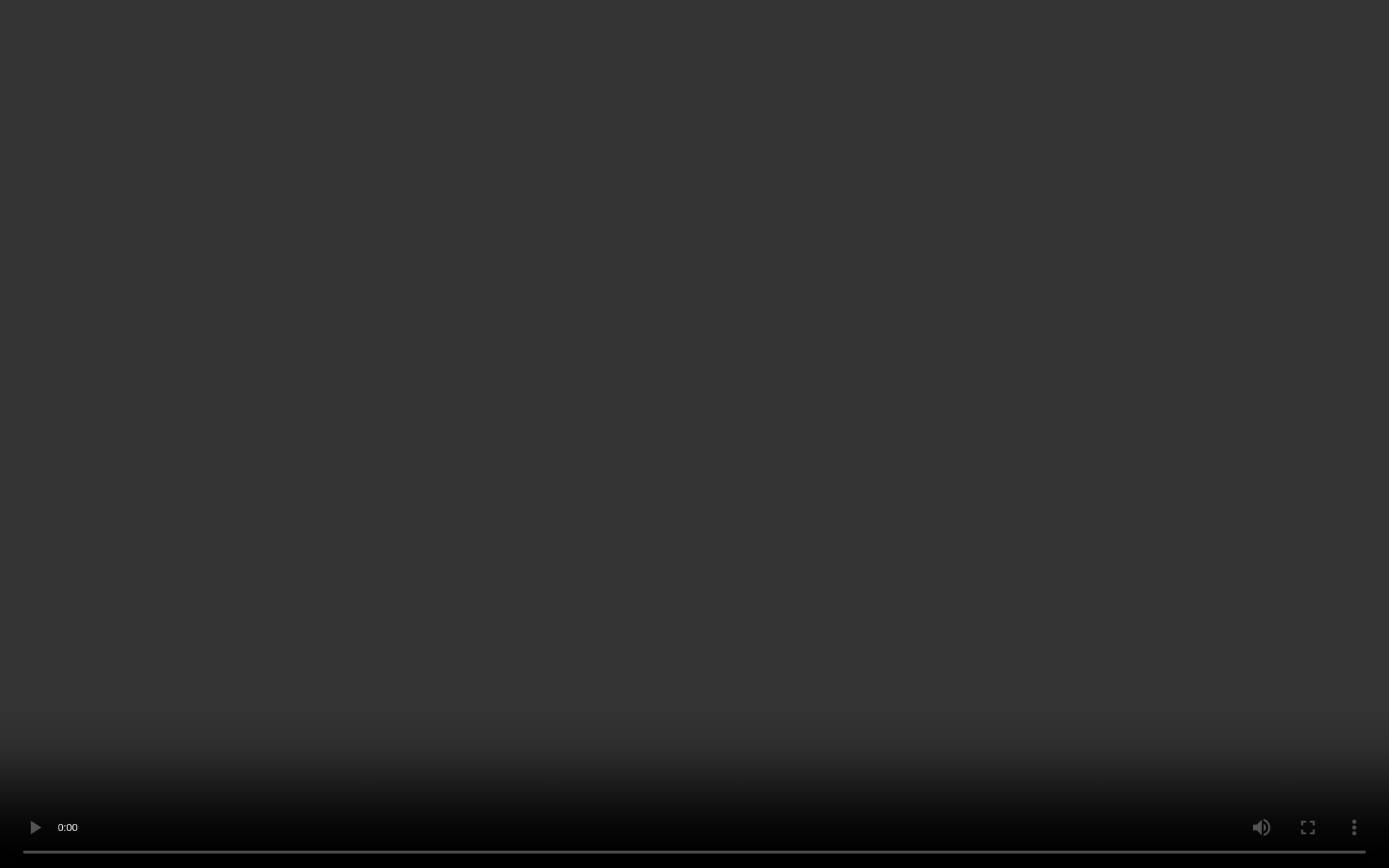
click at [308, 550] on video at bounding box center [694, 434] width 1389 height 868
click at [896, 593] on video at bounding box center [694, 434] width 1389 height 868
click at [1388, 512] on video at bounding box center [694, 434] width 1389 height 868
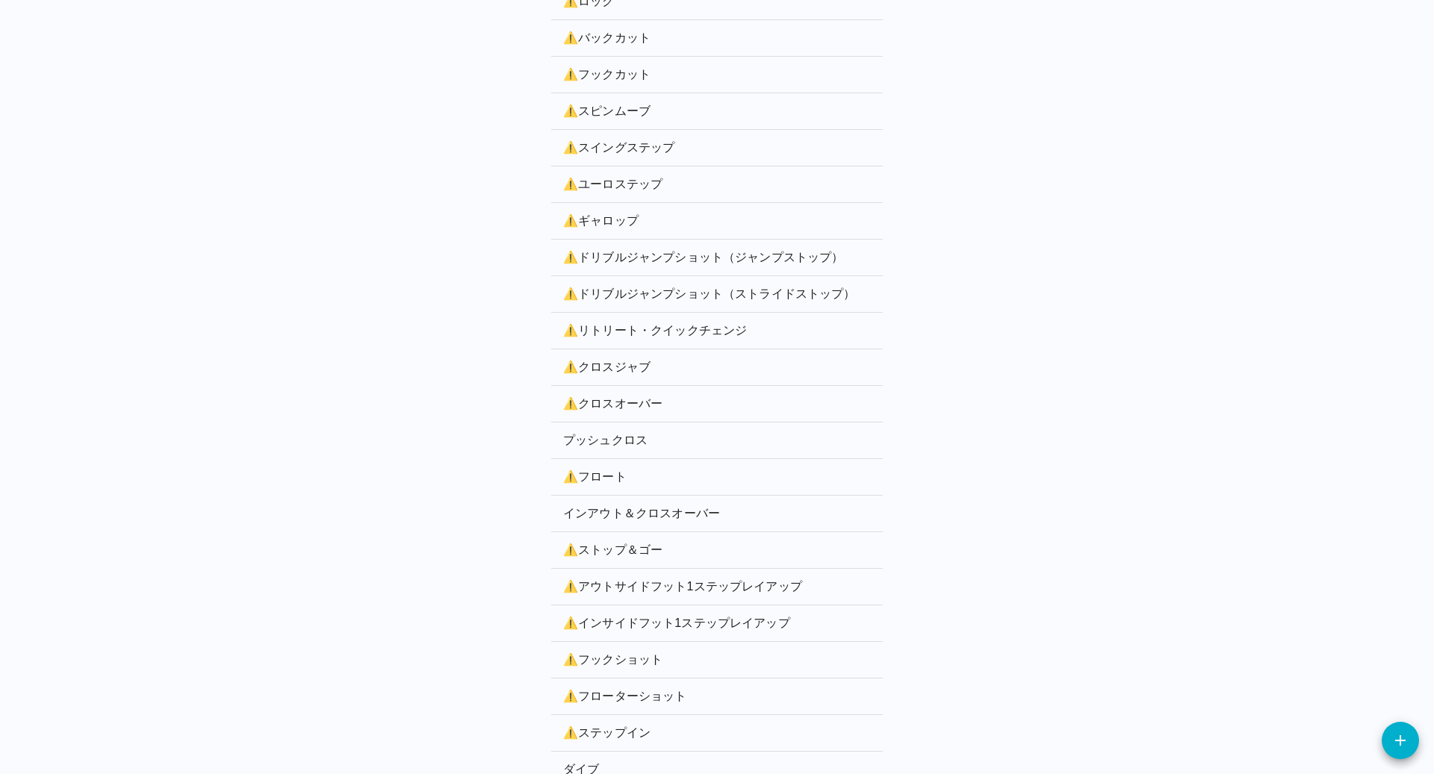
click at [617, 395] on p "⚠️ クロスオーバー" at bounding box center [717, 404] width 308 height 18
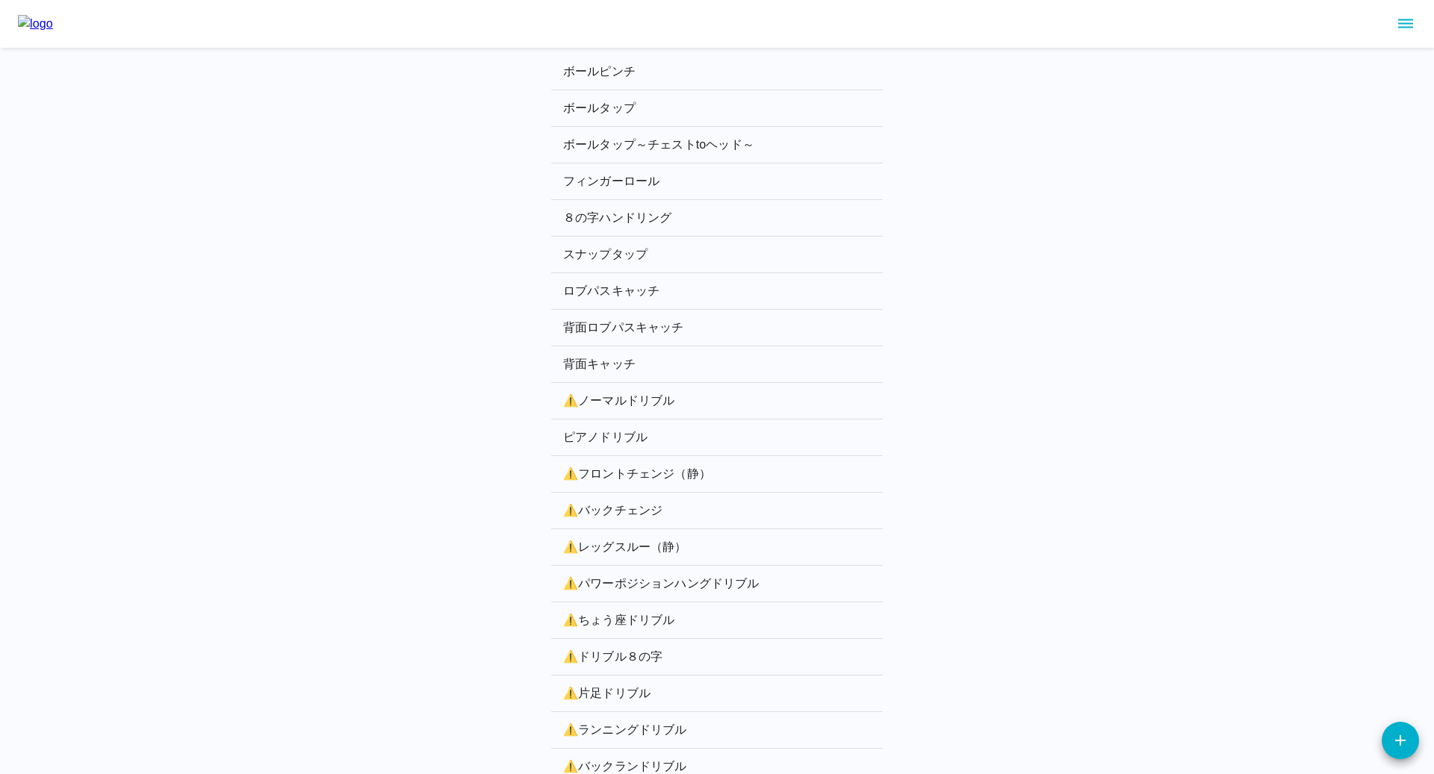
scroll to position [2119, 0]
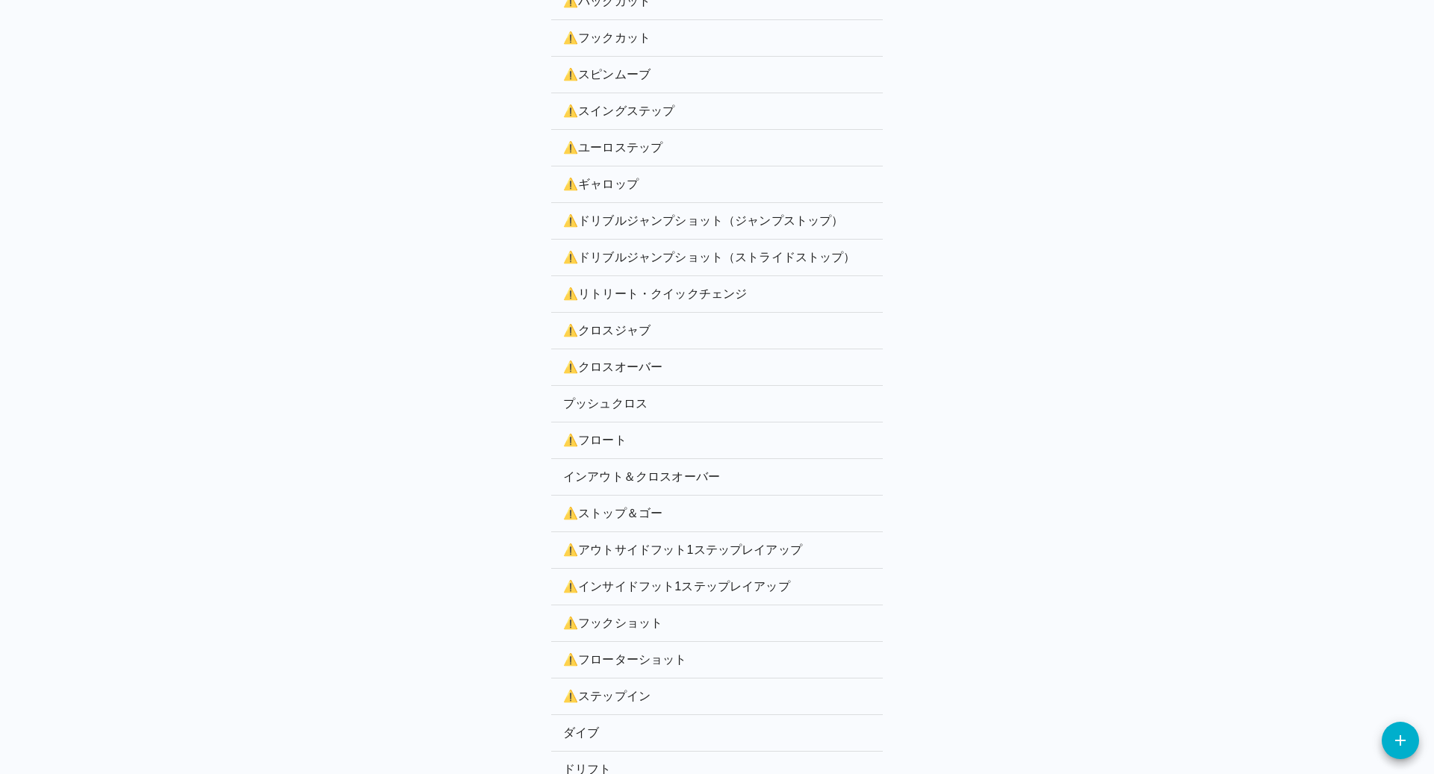
click at [609, 395] on p "プッシュクロス" at bounding box center [717, 404] width 308 height 18
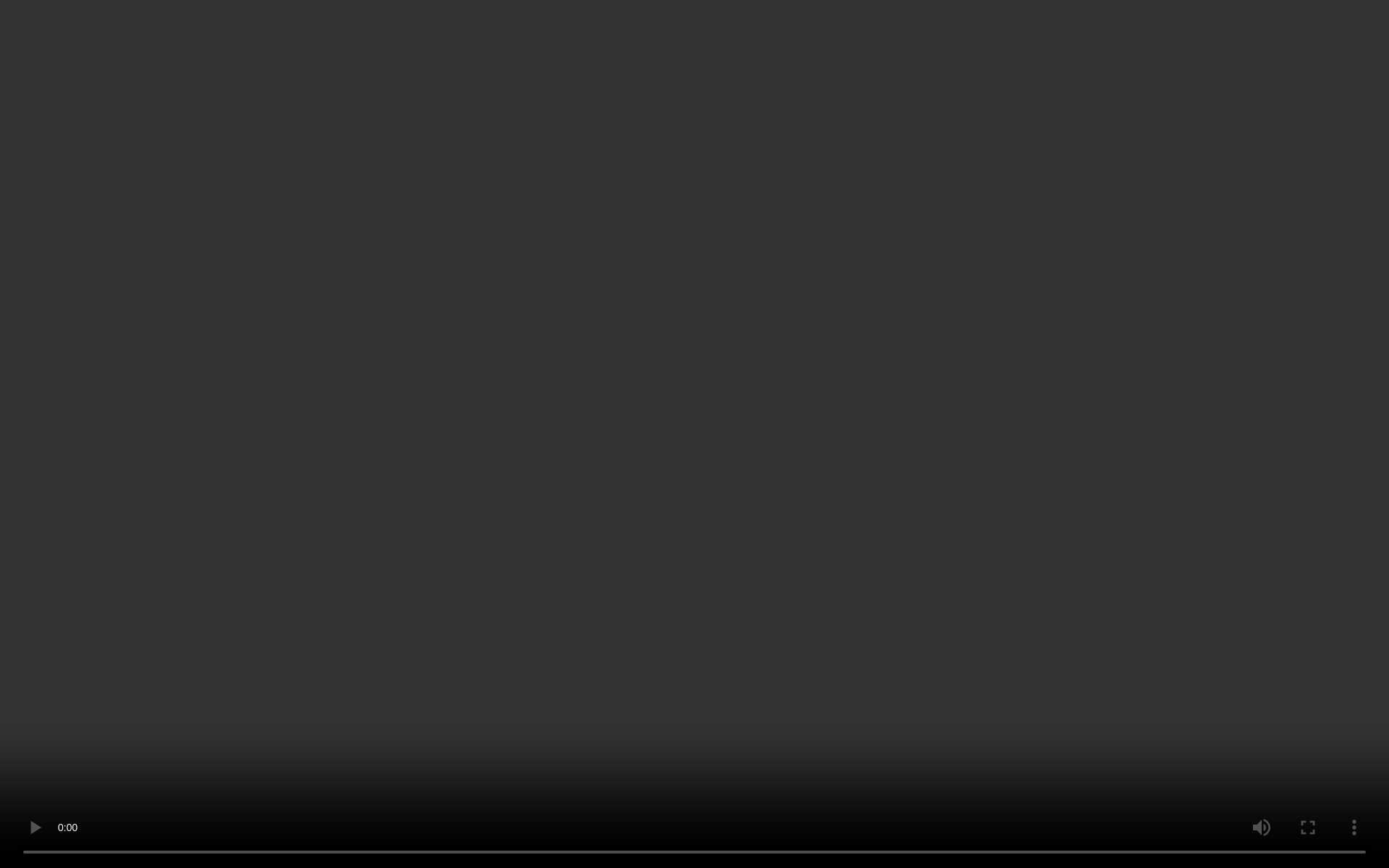
click at [535, 674] on video at bounding box center [694, 434] width 1389 height 868
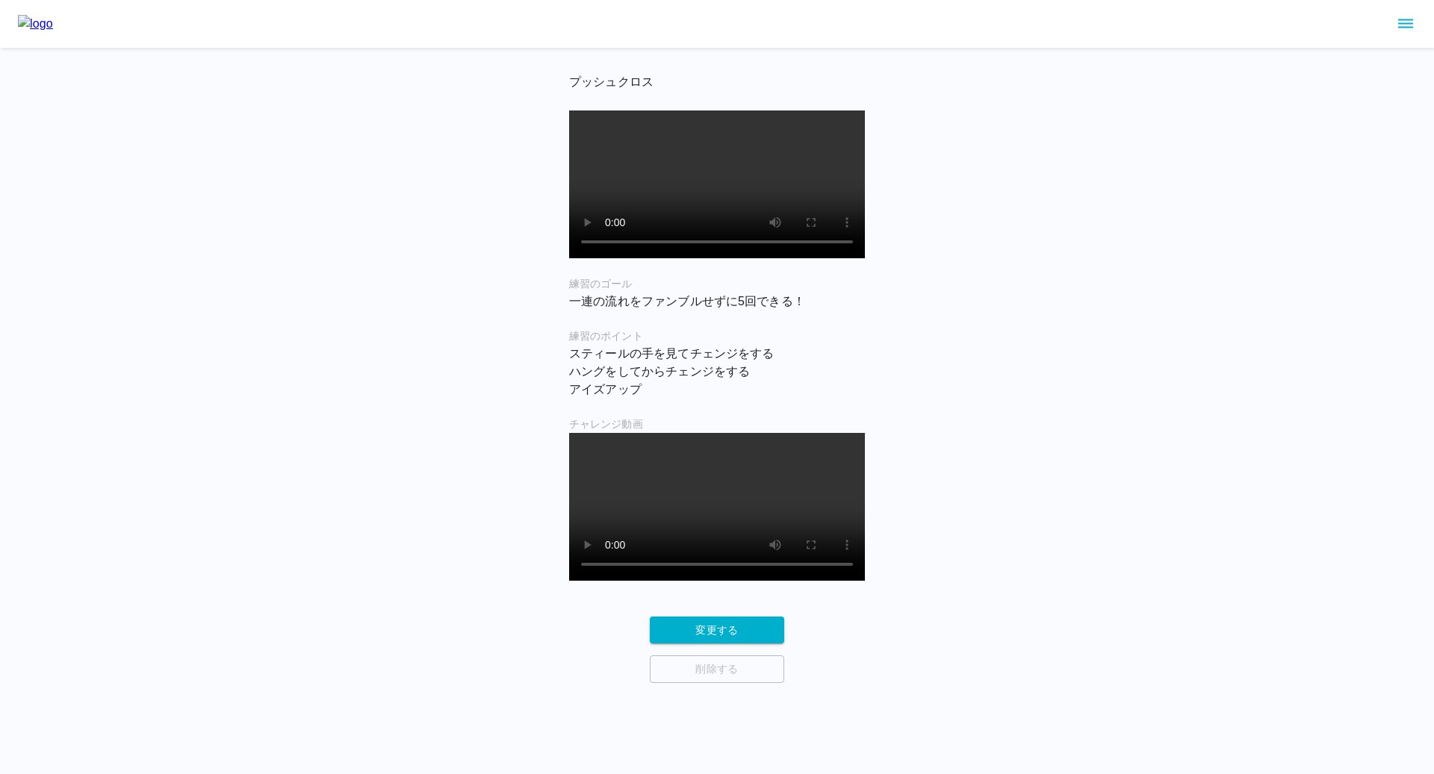
click at [1026, 667] on div "プッシュクロス 練習のゴール 一連の流れをファンブルせずに5回できる！ 練習のポイント スティールの手を見てチェンジをする ハングをしてからチェンジをする ア…" at bounding box center [717, 341] width 1434 height 683
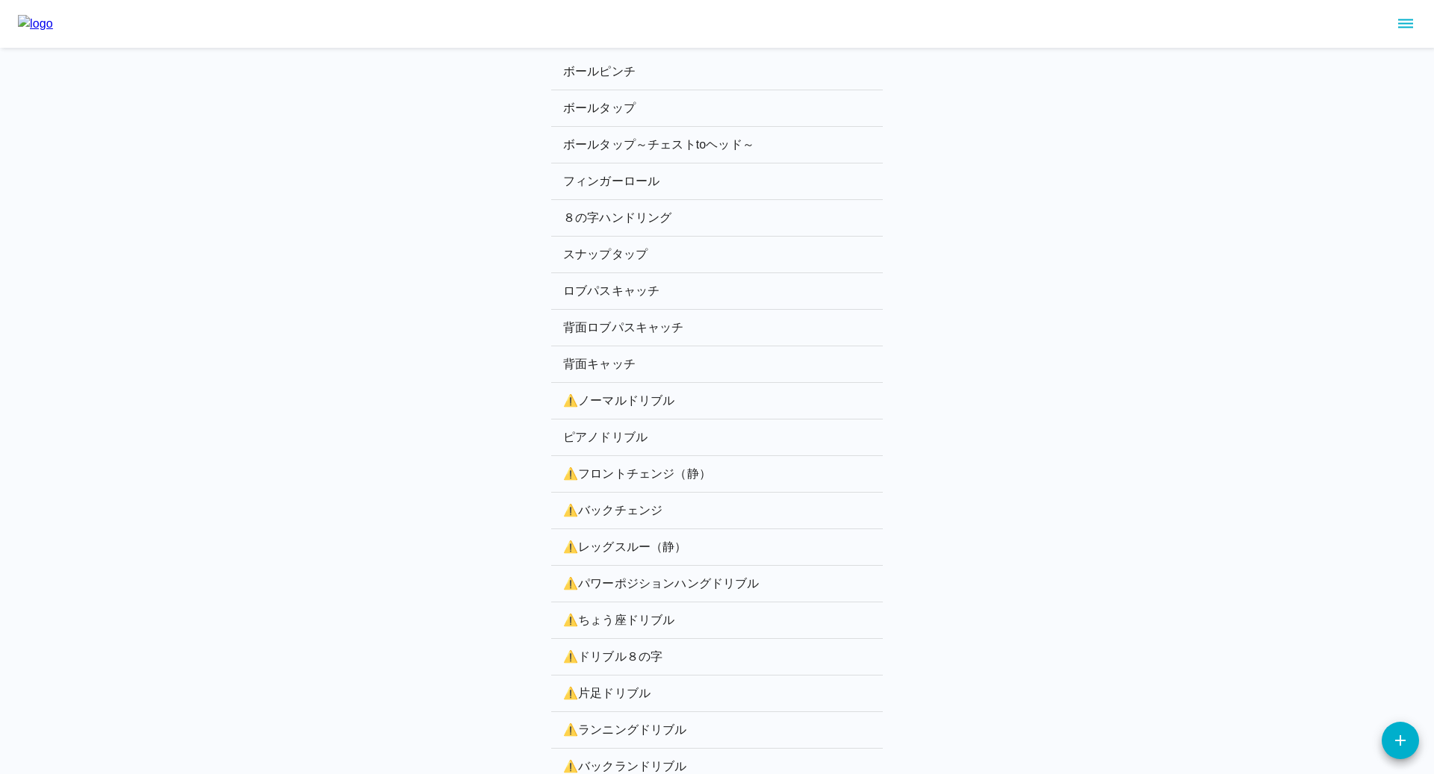
scroll to position [2155, 0]
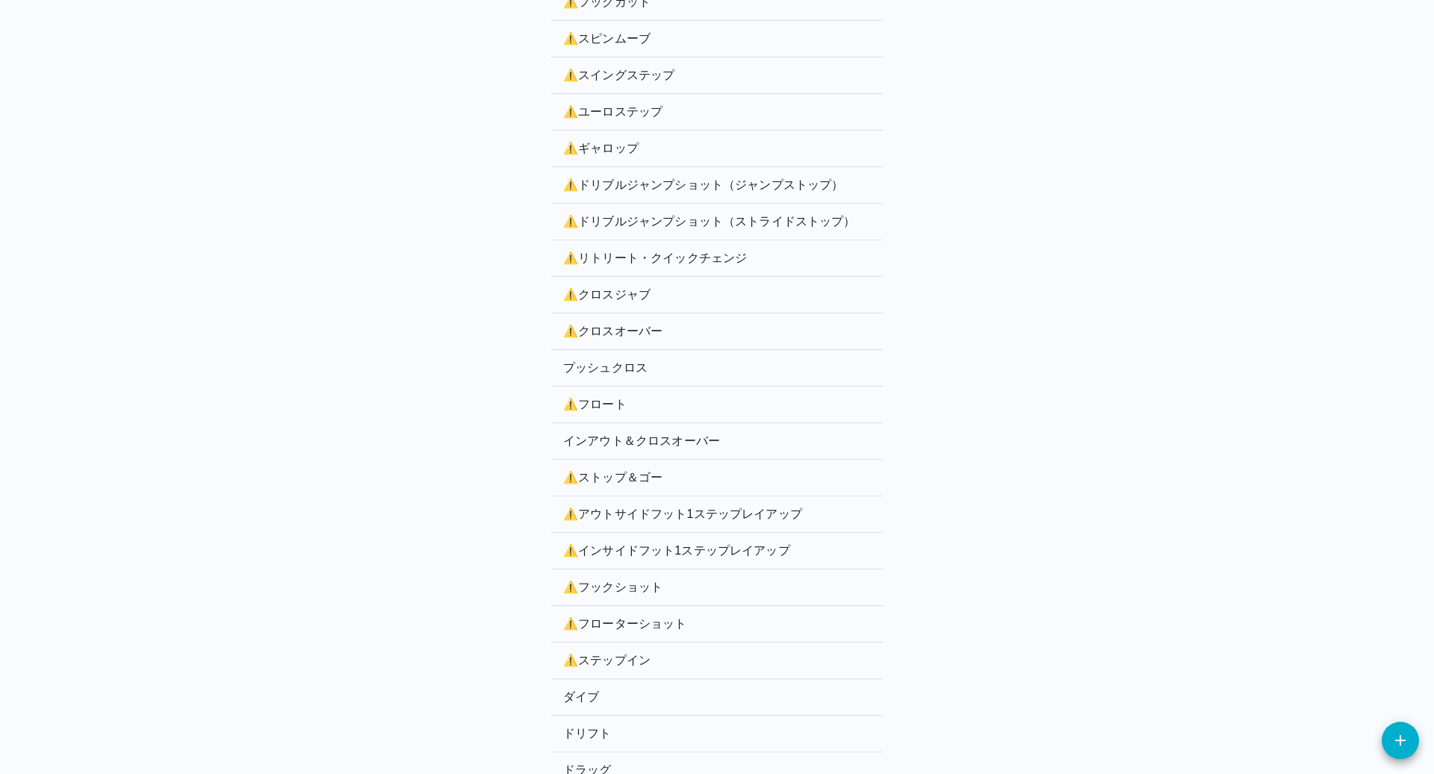
click at [598, 387] on li "⚠️ フロート" at bounding box center [717, 405] width 332 height 37
click at [597, 396] on p "⚠️ フロート" at bounding box center [717, 405] width 308 height 18
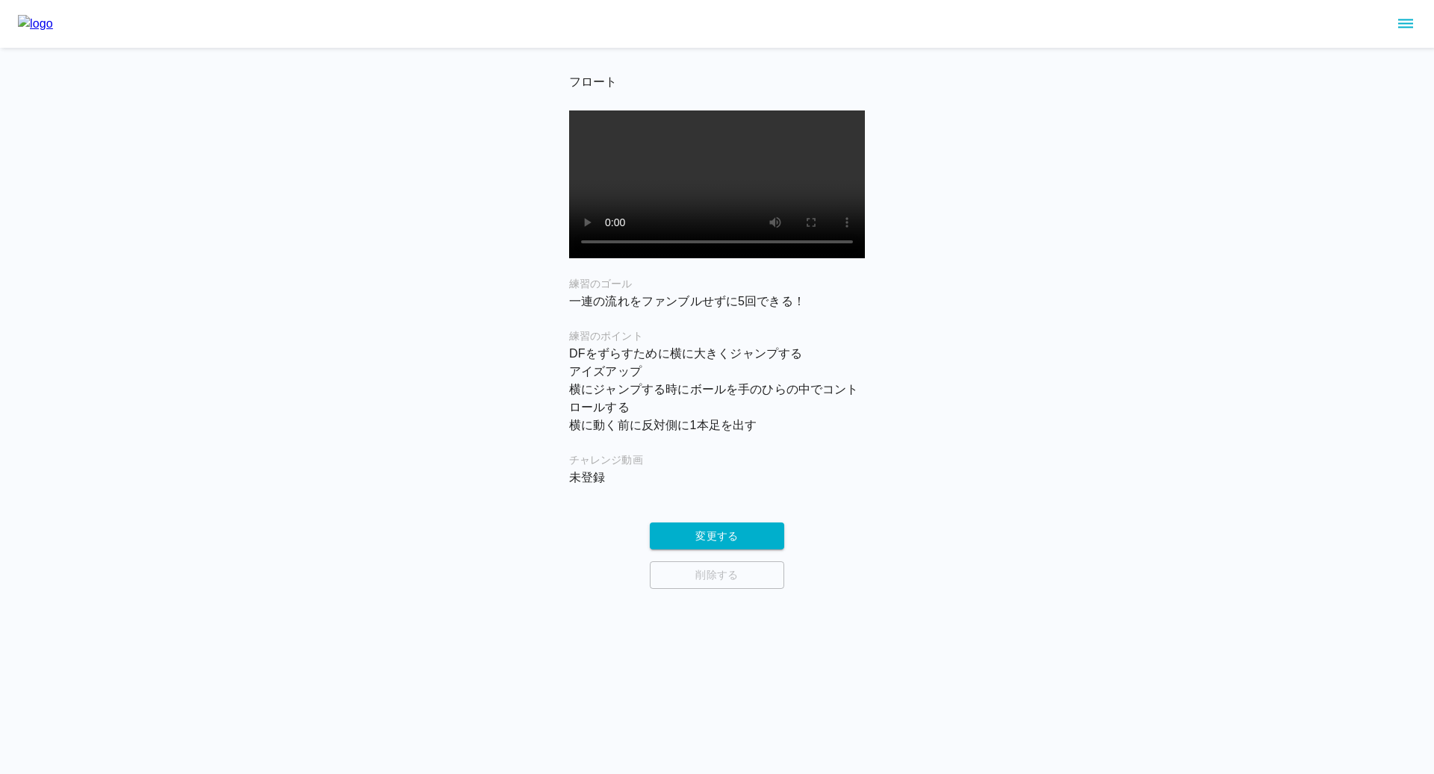
click at [829, 399] on p "DFをずらすために横に大きくジャンプする アイズアップ 横にジャンプする時にボールを手のひらの中でコントロールする 横に動く前に反対側に1本足を出す" at bounding box center [717, 390] width 296 height 90
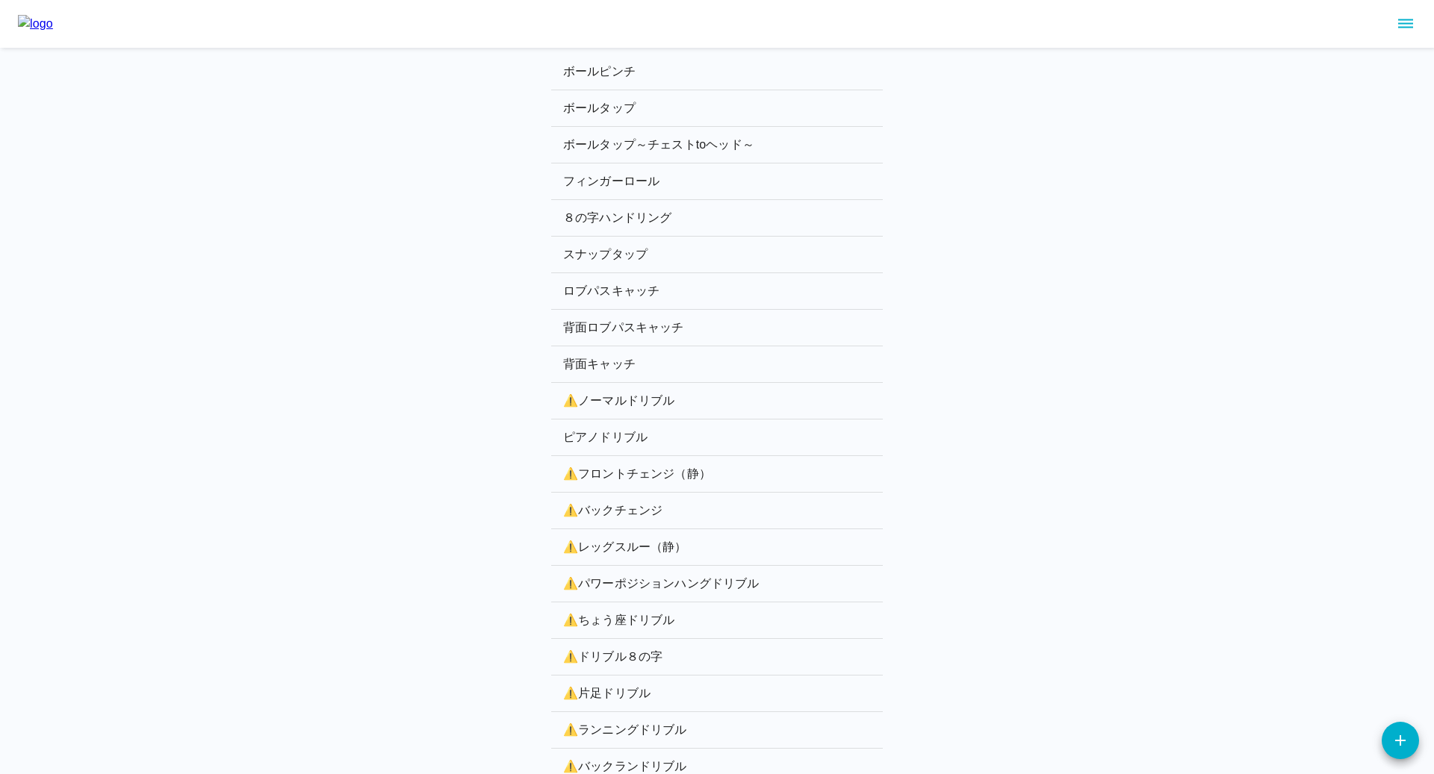
scroll to position [2192, 0]
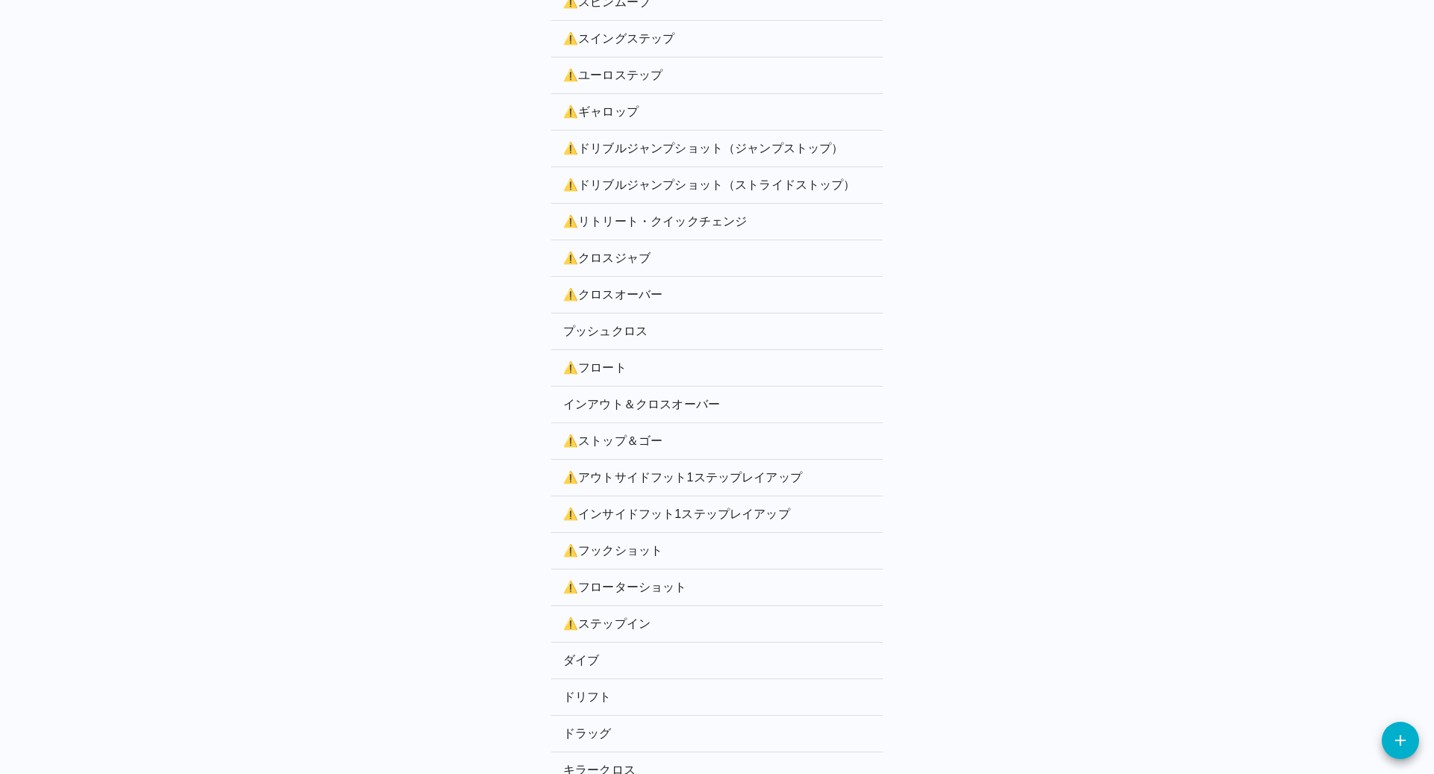
click at [612, 396] on p "インアウト＆クロスオーバー" at bounding box center [717, 405] width 308 height 18
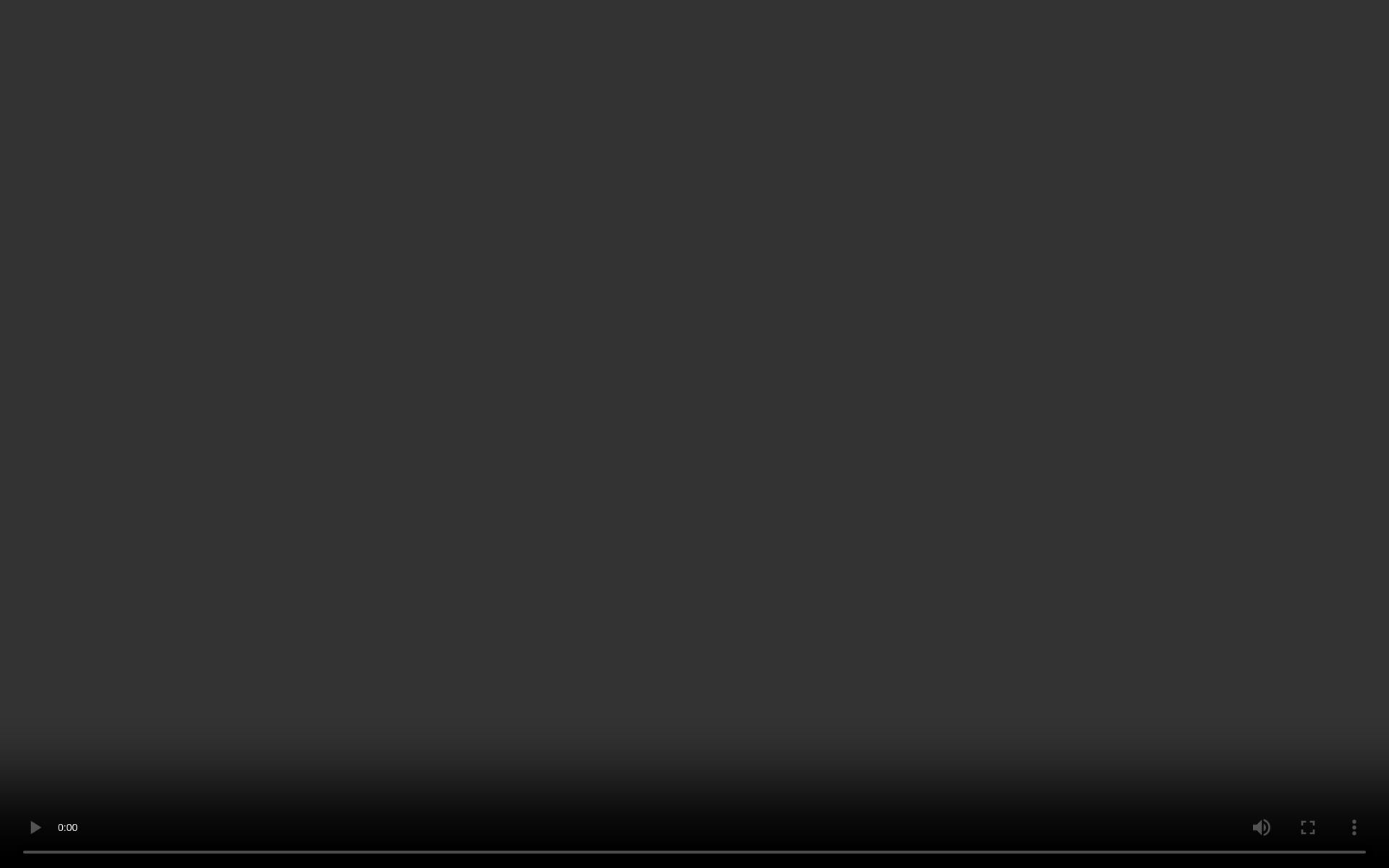
click at [774, 698] on video at bounding box center [694, 434] width 1389 height 868
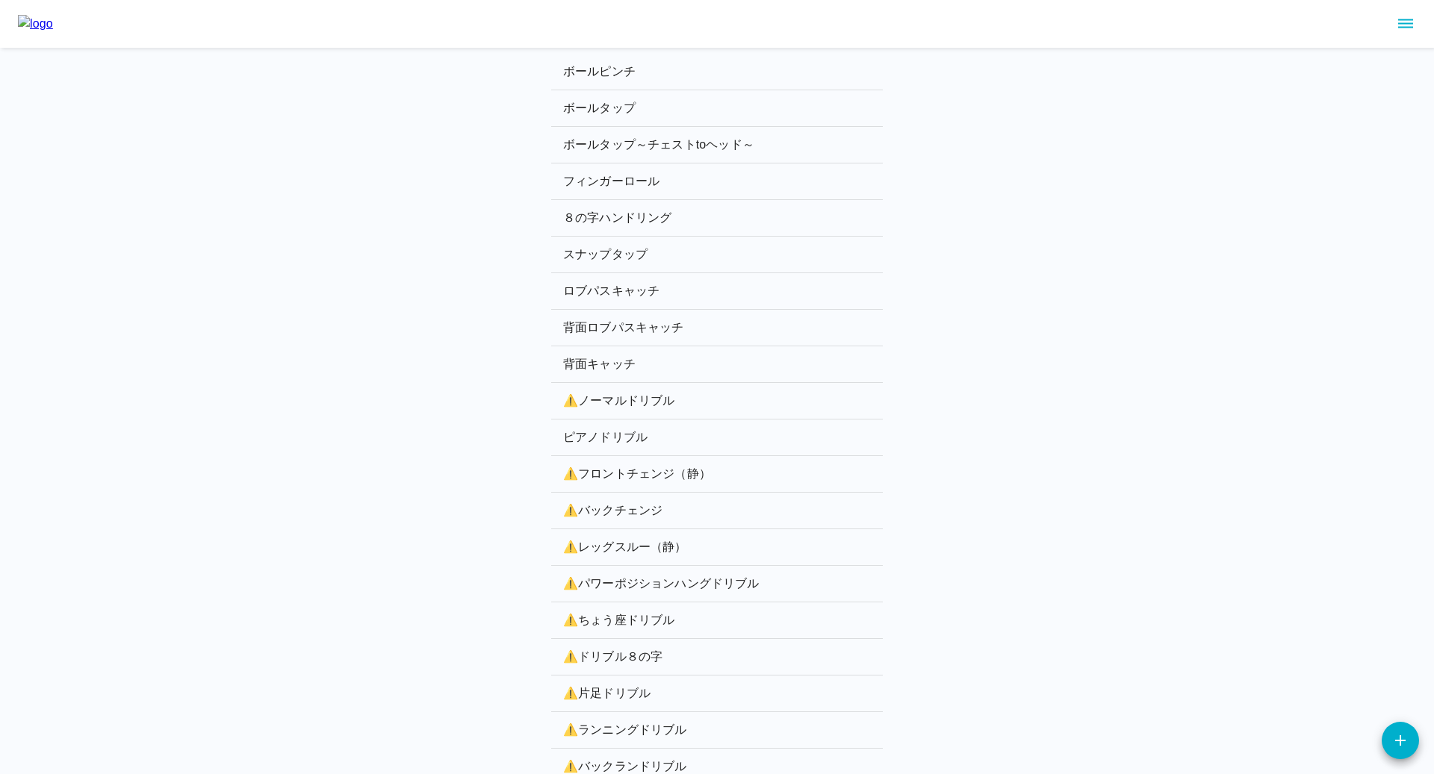
scroll to position [2228, 0]
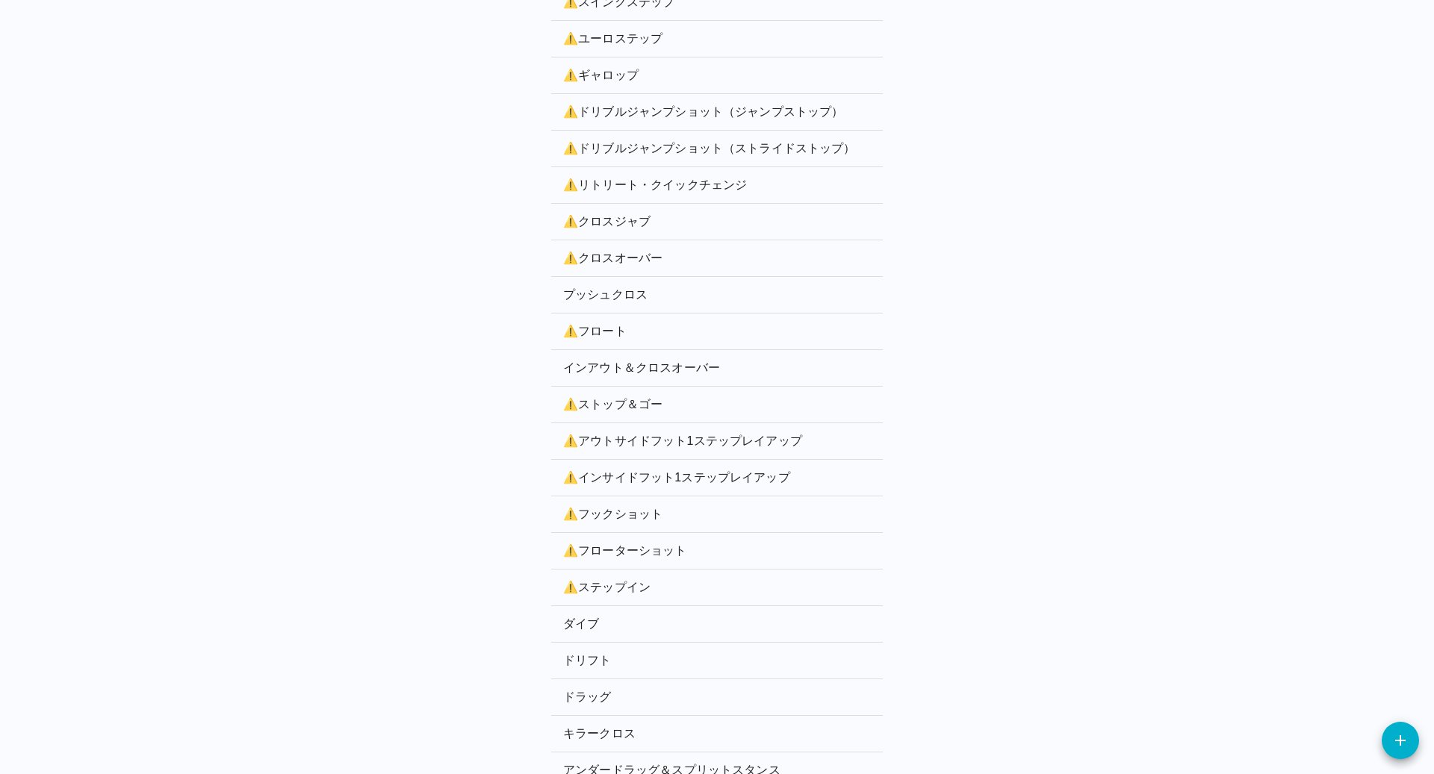
click at [622, 396] on li "⚠️ ストップ＆ゴー" at bounding box center [717, 405] width 332 height 37
click at [621, 396] on p "⚠️ ストップ＆ゴー" at bounding box center [717, 405] width 308 height 18
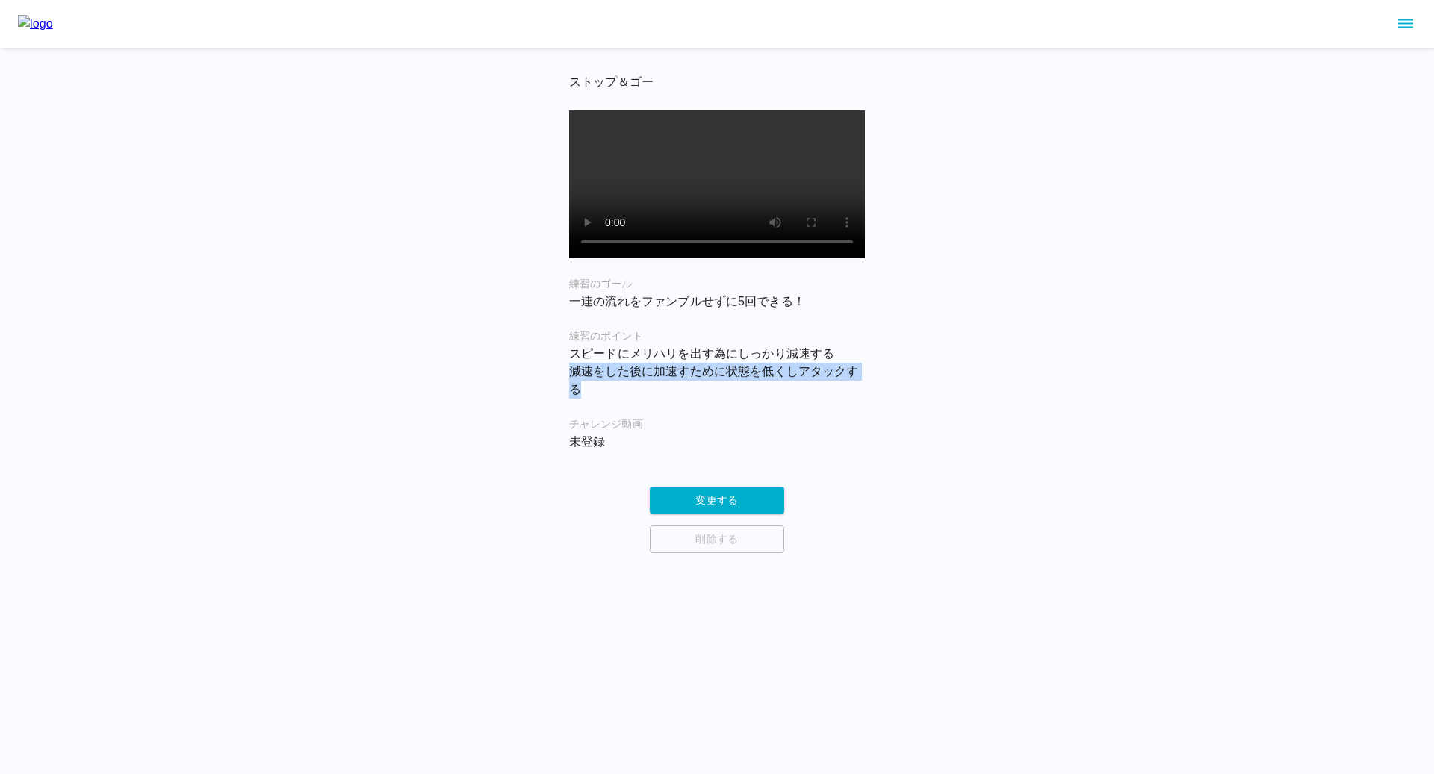
drag, startPoint x: 562, startPoint y: 389, endPoint x: 624, endPoint y: 407, distance: 64.5
click at [624, 407] on main "ストップ＆ゴー 練習のゴール 一連の流れをファンブルせずに5回できる！ 練習のポイント スピードにメリハリを出す為にしっかり減速する 減速をした後に加速すため…" at bounding box center [717, 313] width 332 height 482
click at [339, 361] on div "ストップ＆ゴー 練習のゴール 一連の流れをファンブルせずに5回できる！ 練習のポイント スピードにメリハリを出す為にしっかり減速する 減速をした後に加速すため…" at bounding box center [717, 276] width 1434 height 553
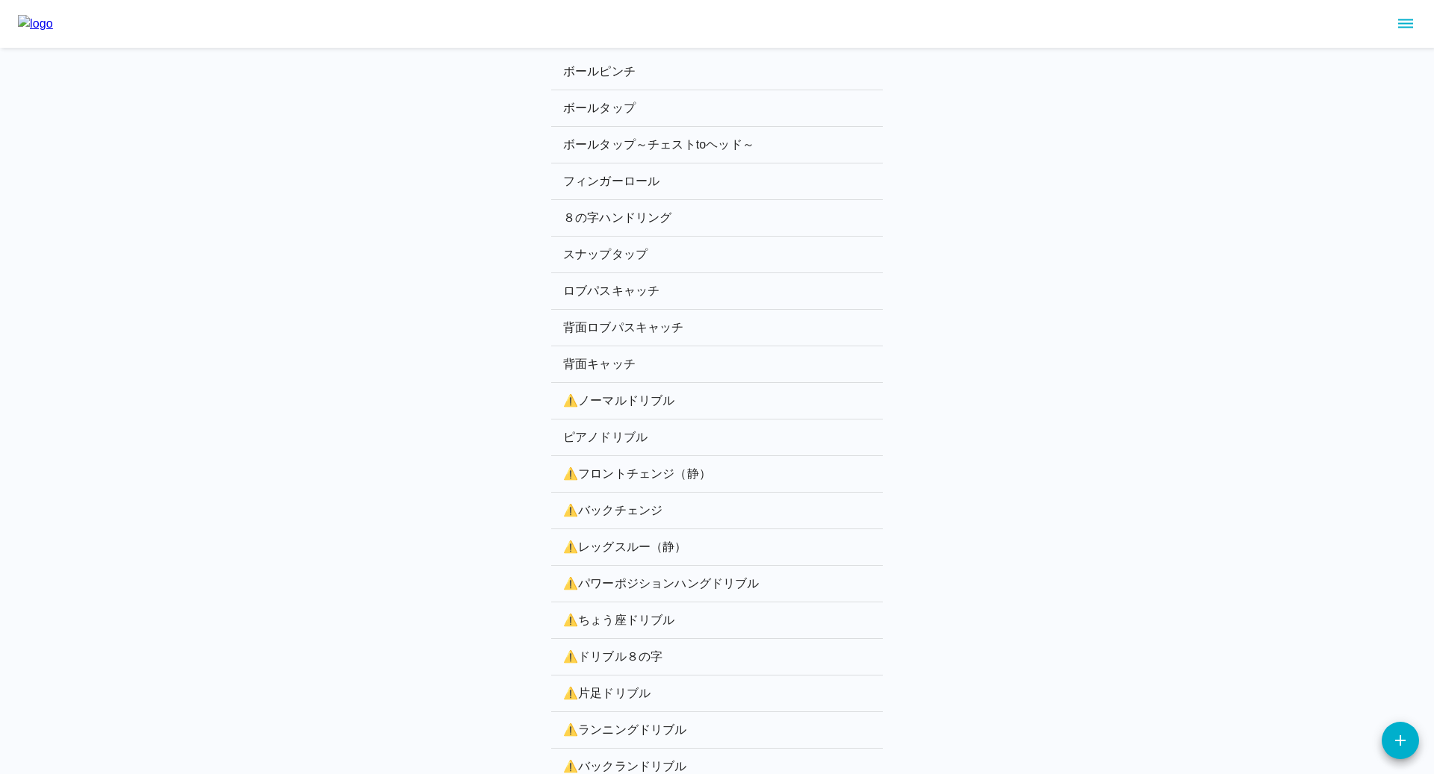
scroll to position [2192, 0]
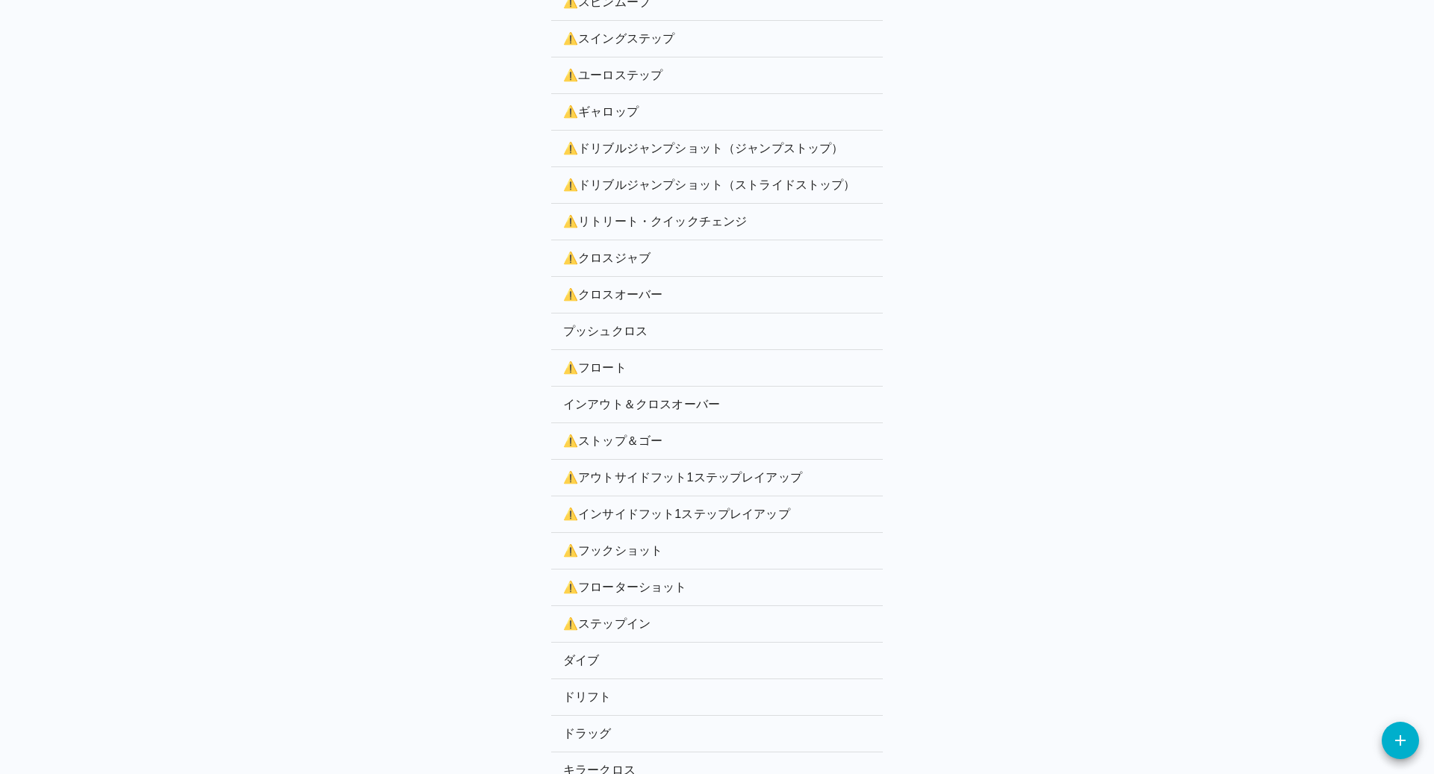
click at [640, 396] on p "インアウト＆クロスオーバー" at bounding box center [717, 405] width 308 height 18
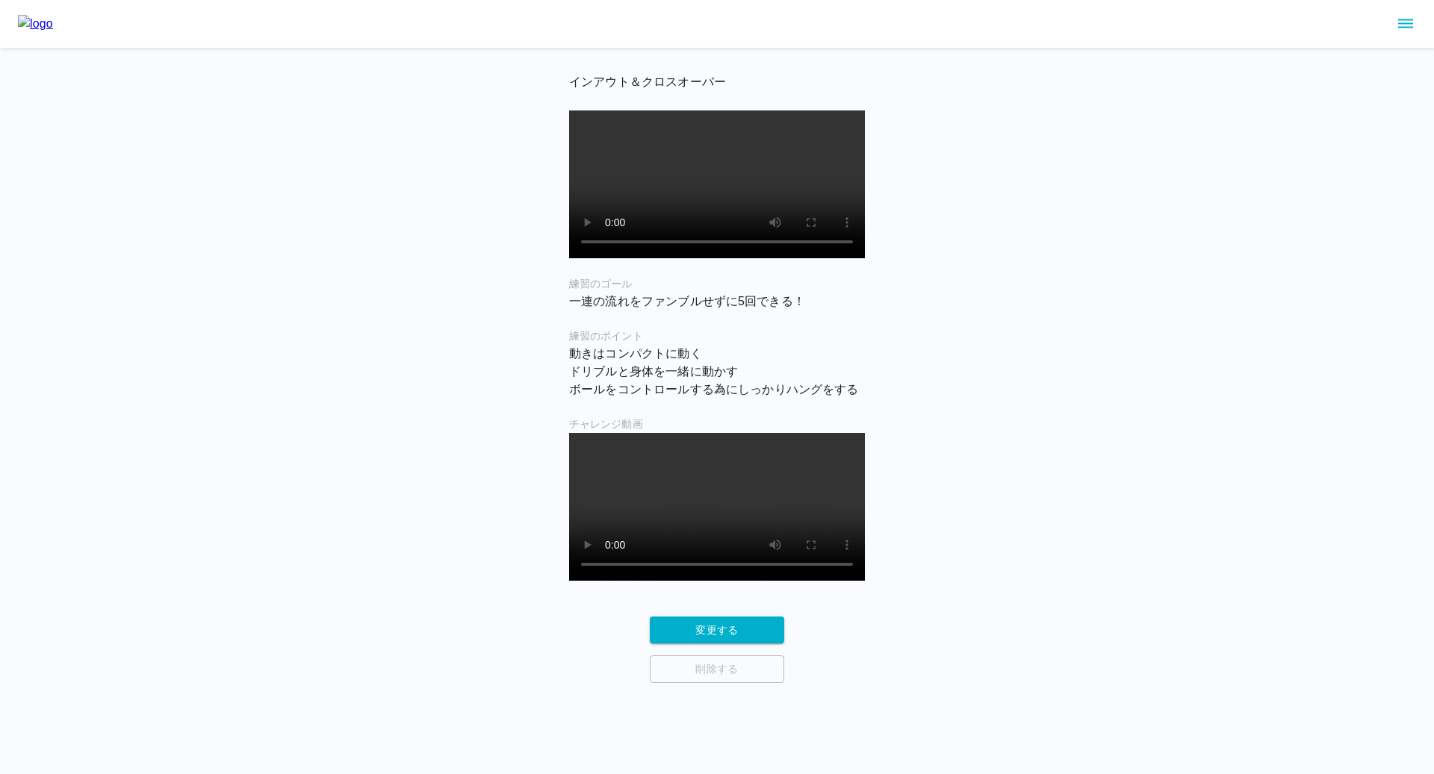
click at [53, 22] on img at bounding box center [35, 24] width 35 height 18
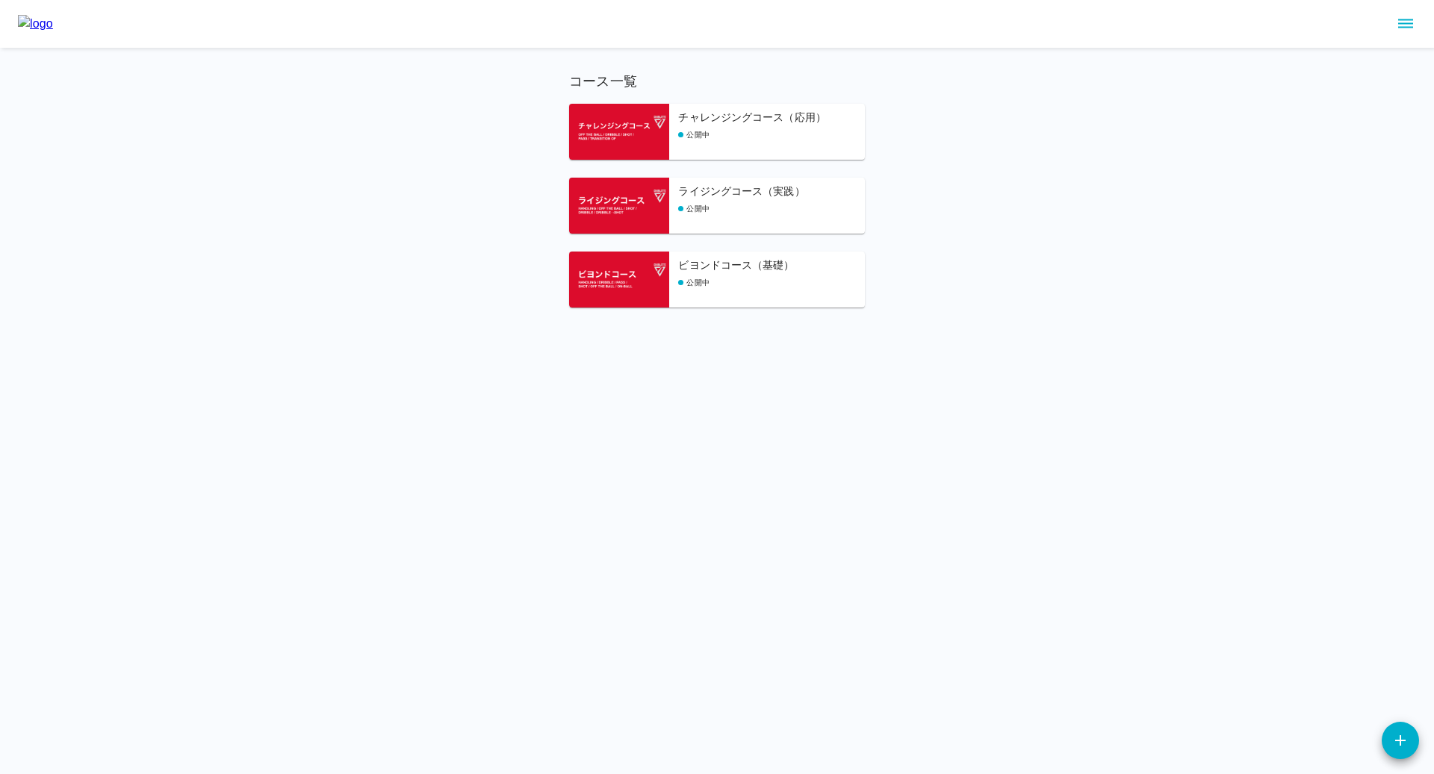
click at [726, 122] on h6 "チャレンジングコース（応用）" at bounding box center [771, 118] width 187 height 16
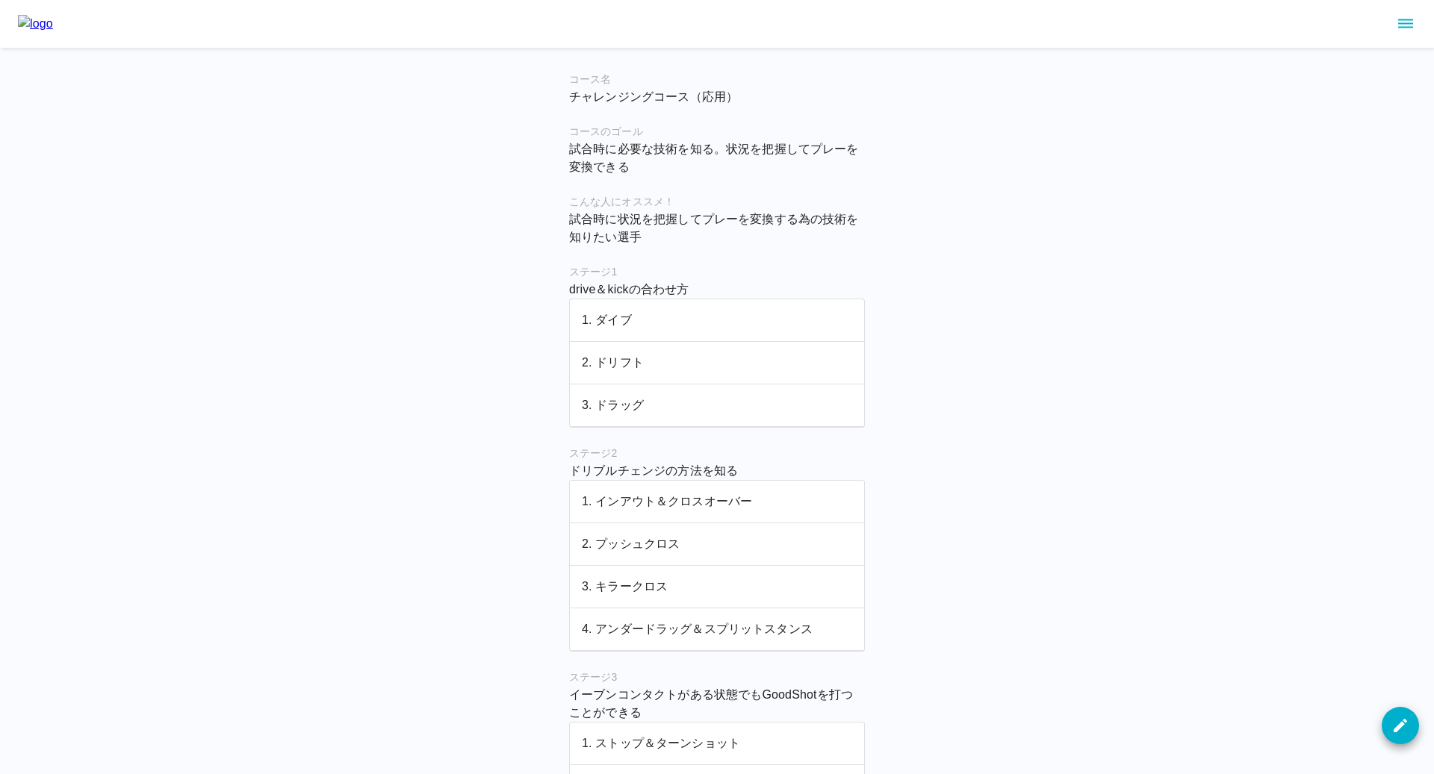
click at [674, 506] on p "1. インアウト＆クロスオーバー" at bounding box center [717, 502] width 270 height 18
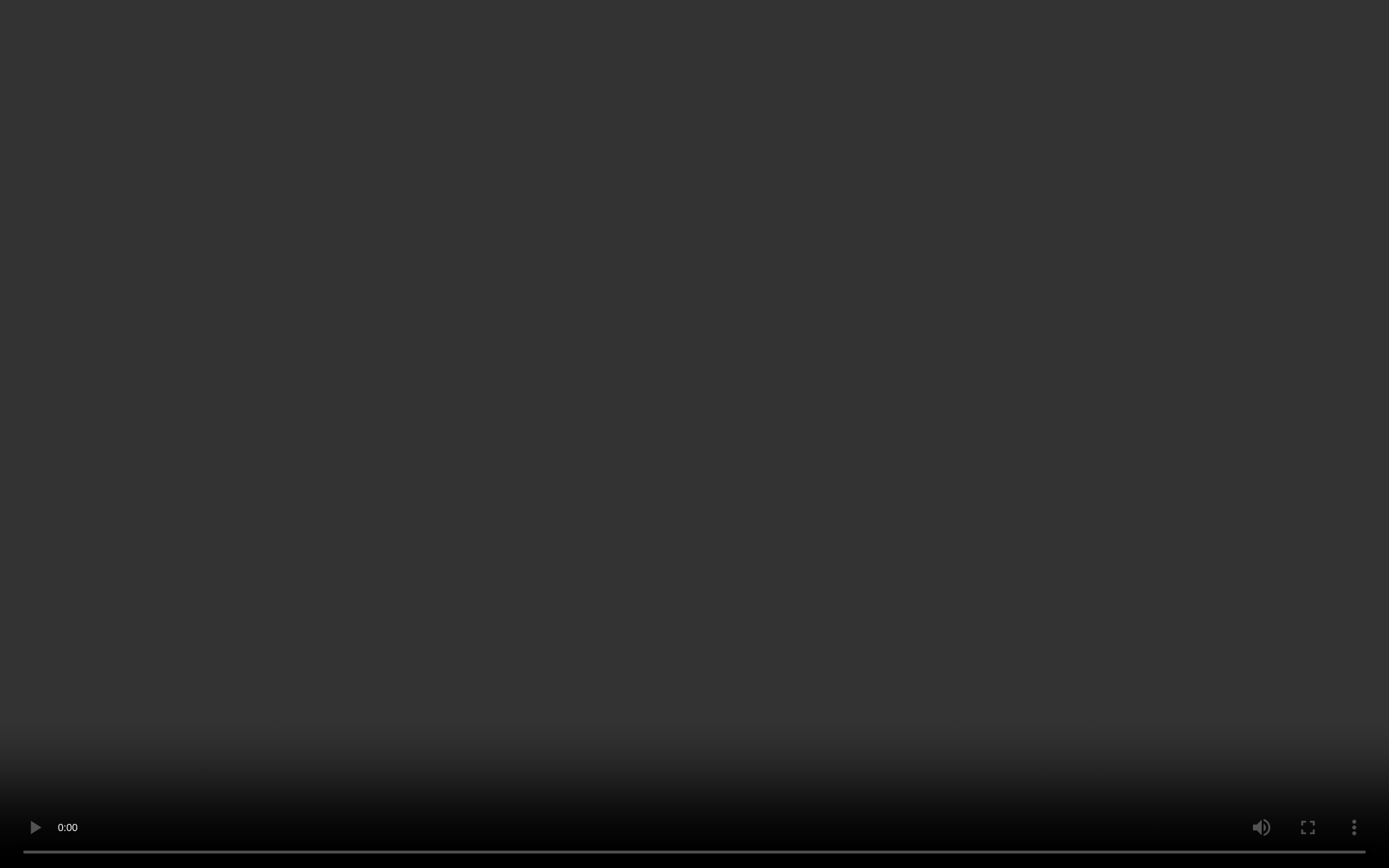
click at [778, 630] on video at bounding box center [694, 434] width 1389 height 868
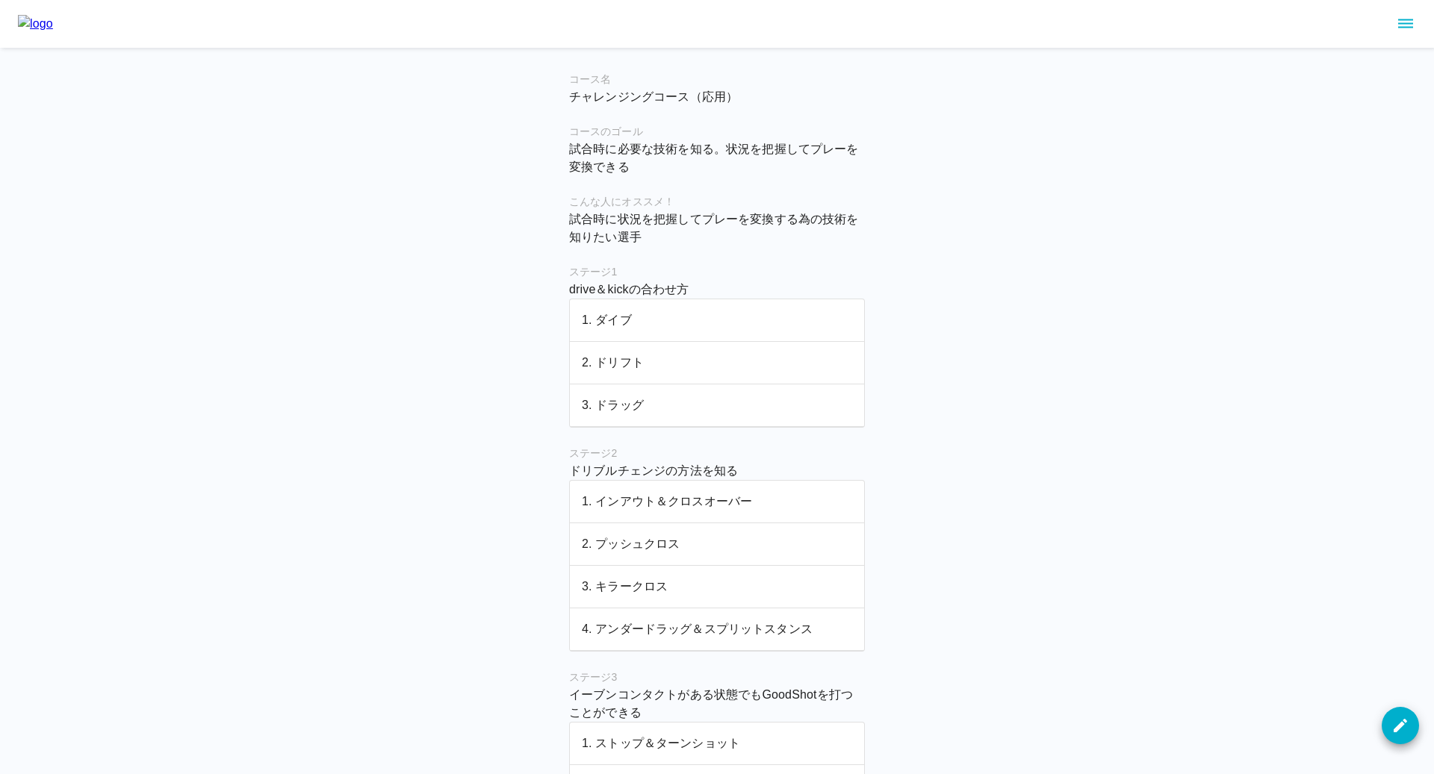
click at [357, 334] on div "コース名 チャレンジングコース（応用） コースのゴール 試合時に必要な技術を知る。状況を把握してプレーを変換できる こんな人にオススメ！ 試合時に状況を把握し…" at bounding box center [717, 788] width 1434 height 1577
click at [626, 581] on p "3. キラークロス" at bounding box center [717, 587] width 270 height 18
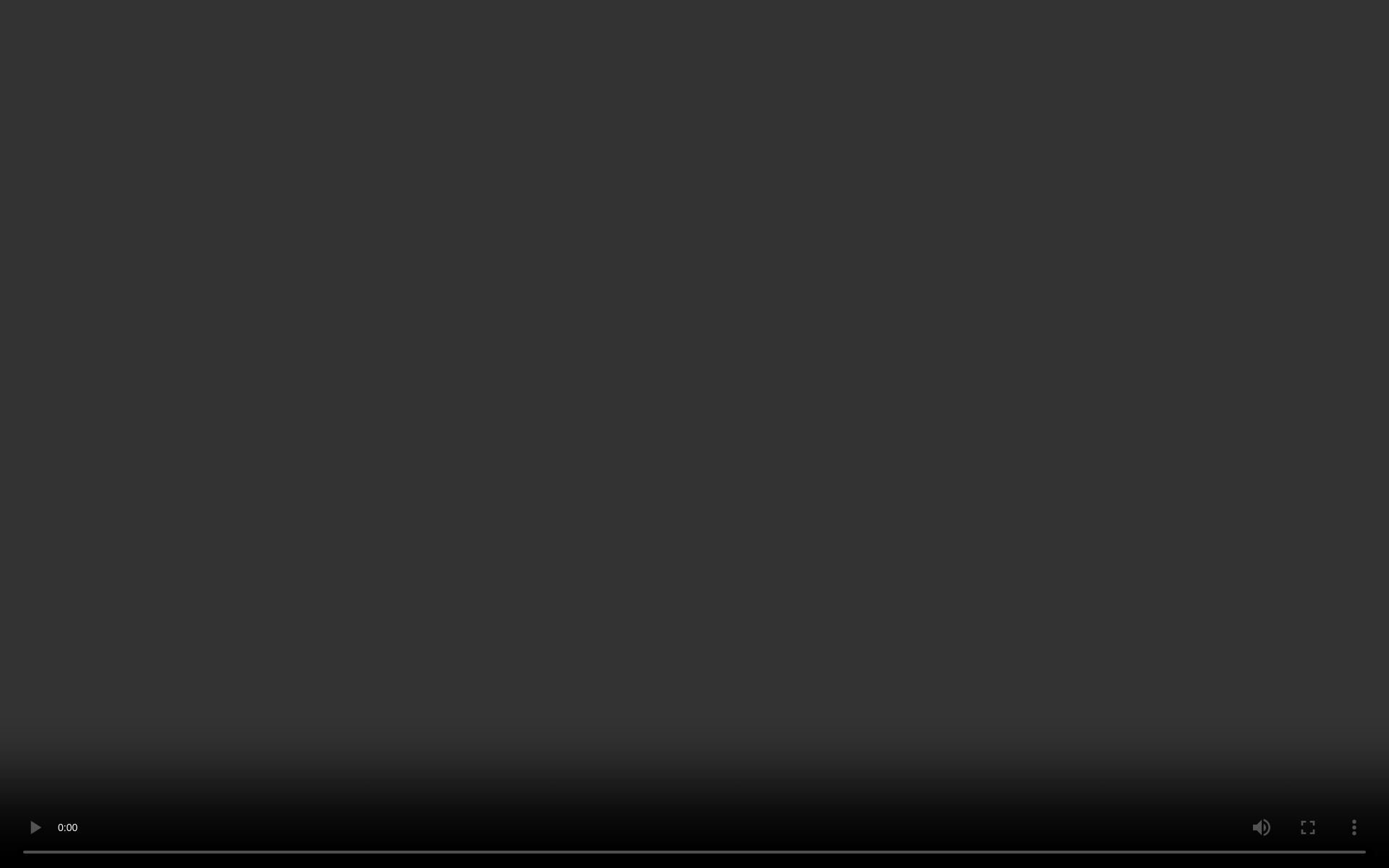
click at [861, 738] on video at bounding box center [694, 434] width 1389 height 868
click at [527, 701] on video at bounding box center [694, 434] width 1389 height 868
click at [833, 632] on video at bounding box center [694, 434] width 1389 height 868
click at [789, 665] on video at bounding box center [694, 434] width 1389 height 868
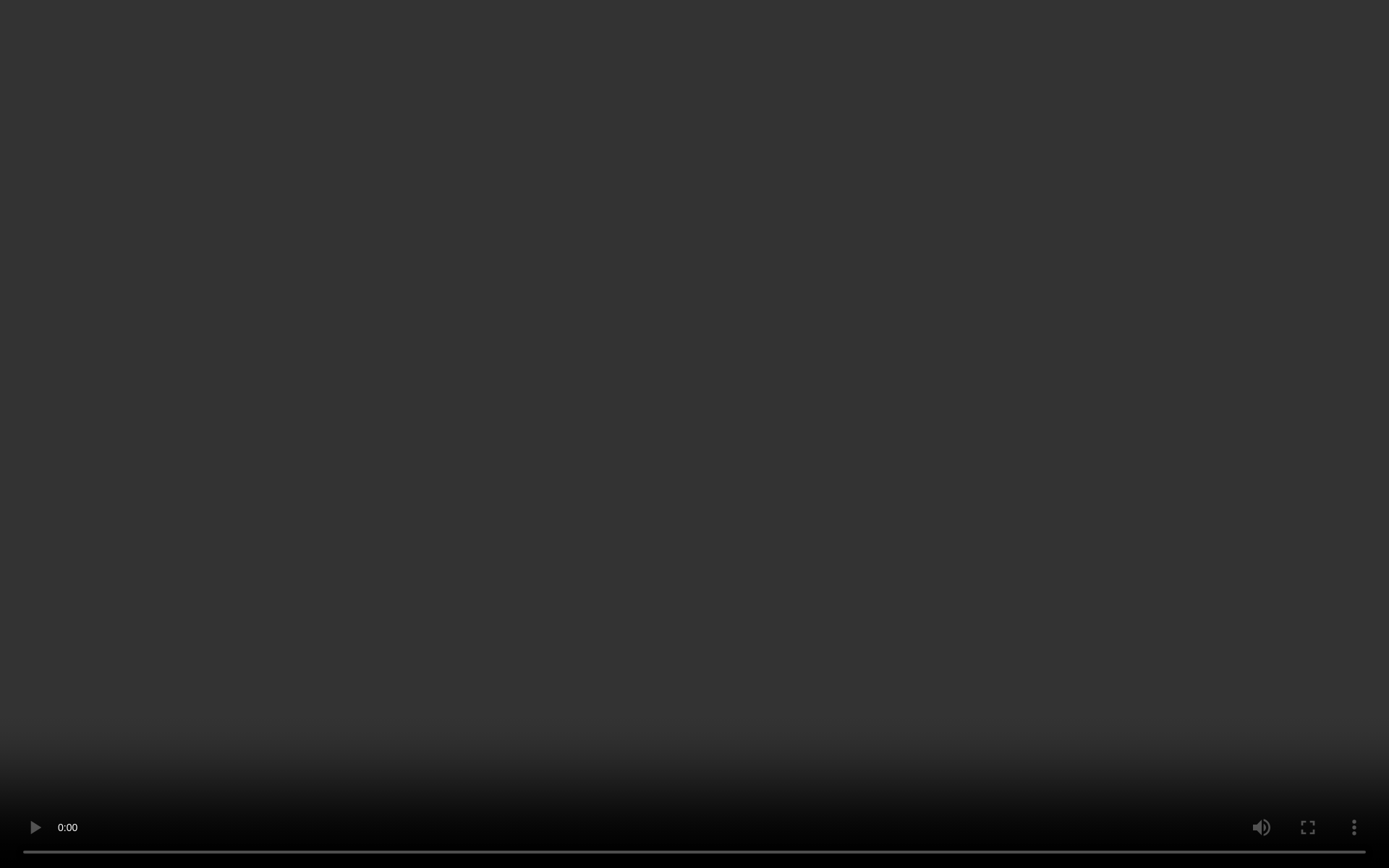
click at [789, 665] on video at bounding box center [694, 434] width 1389 height 868
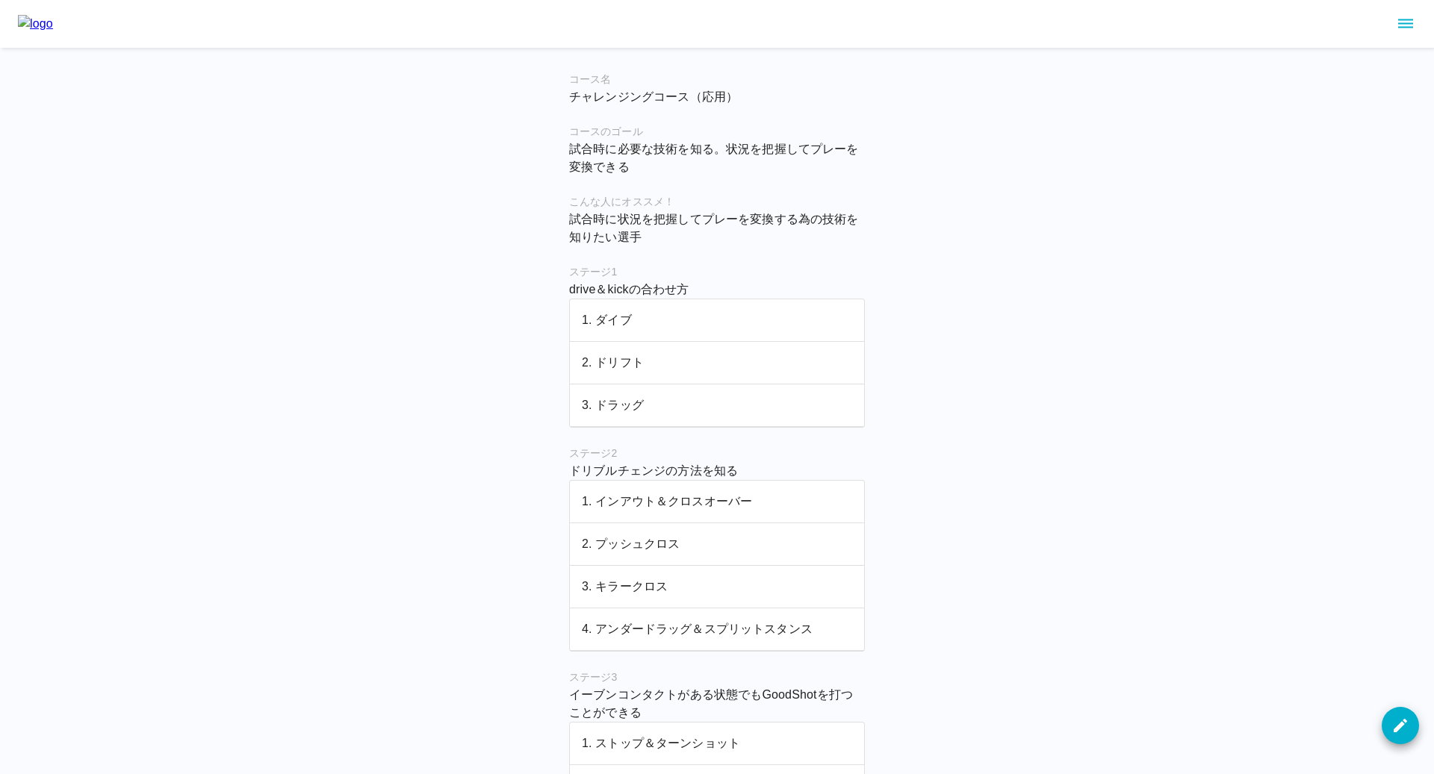
click at [642, 634] on p "4. アンダードラッグ＆スプリットスタンス" at bounding box center [717, 630] width 270 height 18
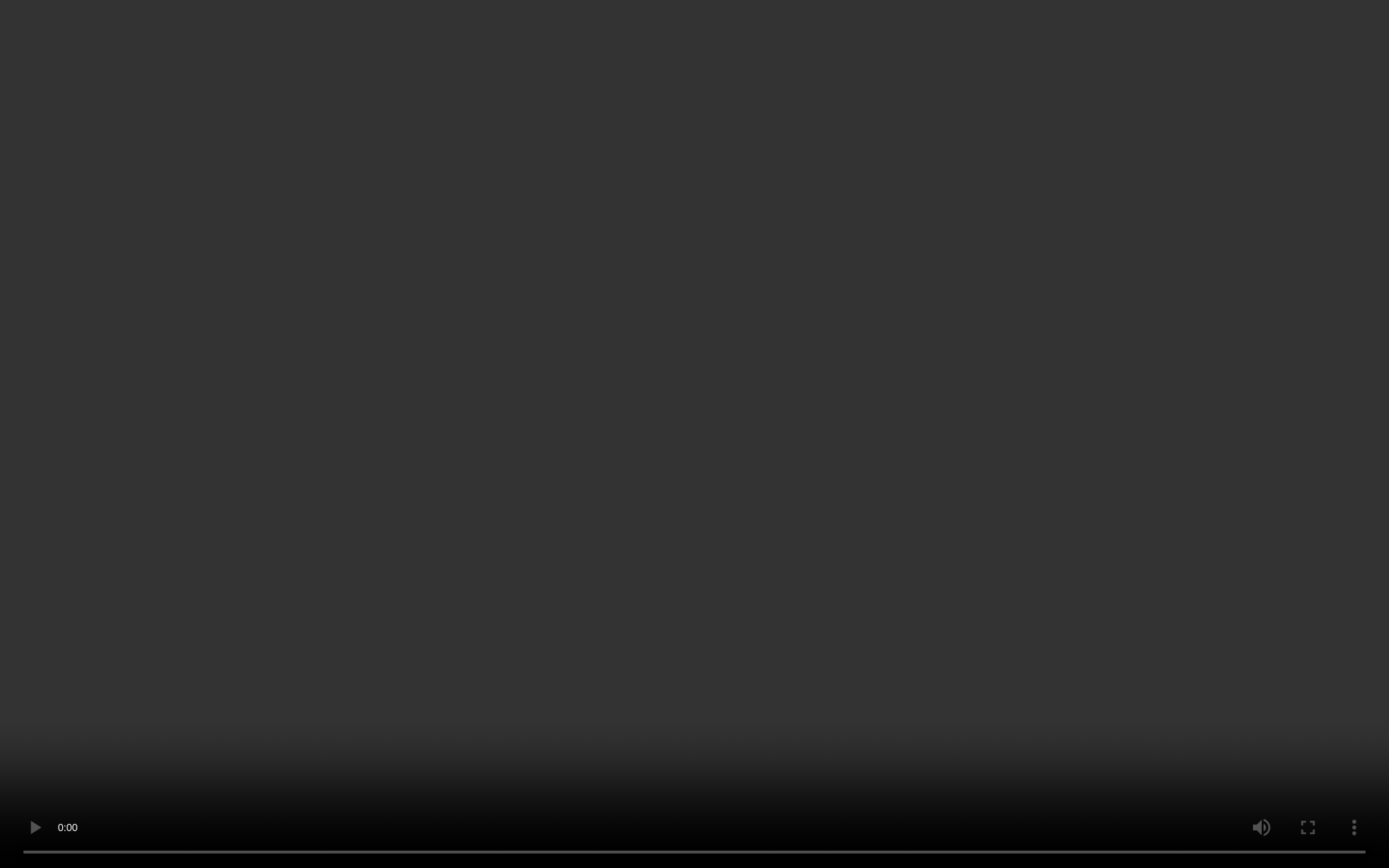
click at [547, 750] on video at bounding box center [694, 434] width 1389 height 868
